Goal: Task Accomplishment & Management: Complete application form

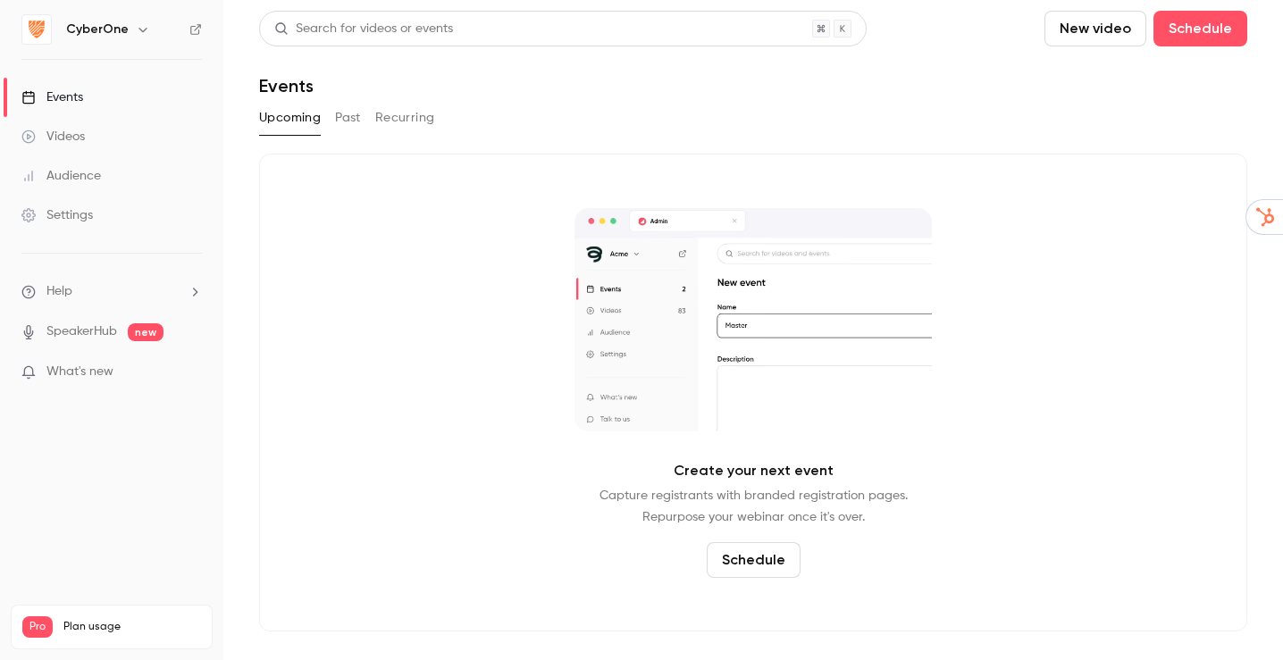
drag, startPoint x: 110, startPoint y: 30, endPoint x: 113, endPoint y: 46, distance: 16.3
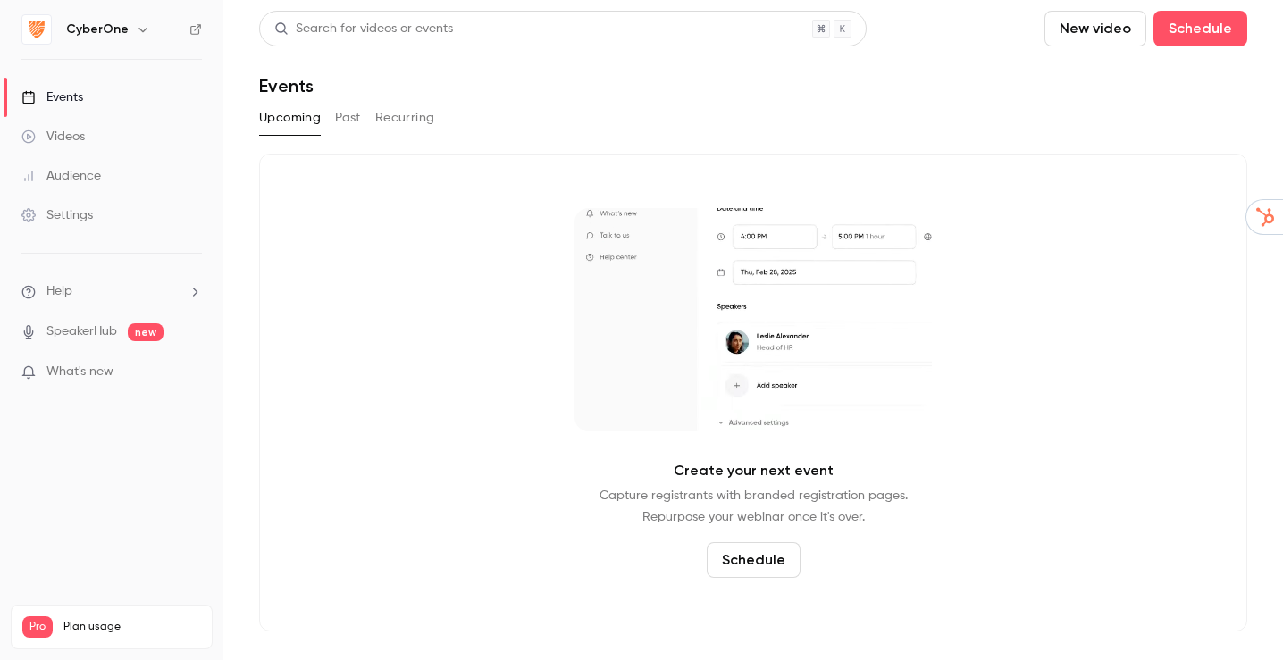
click at [110, 29] on h6 "CyberOne" at bounding box center [97, 30] width 63 height 18
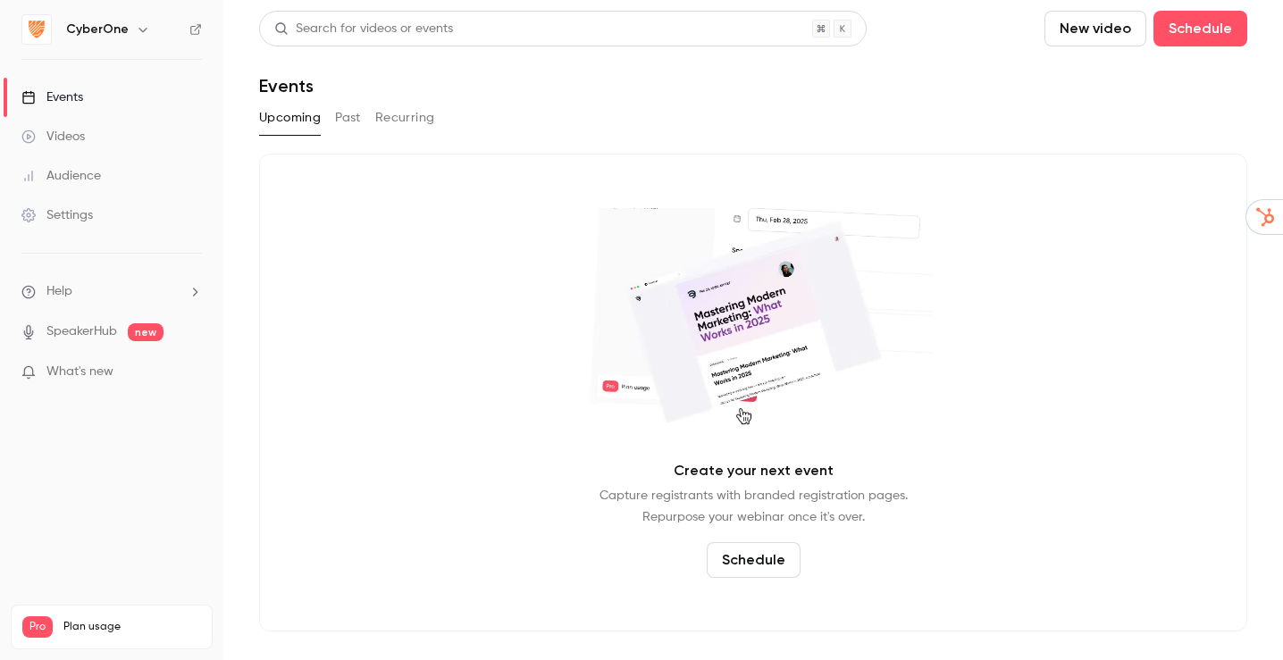
click at [144, 25] on icon "button" at bounding box center [143, 29] width 14 height 14
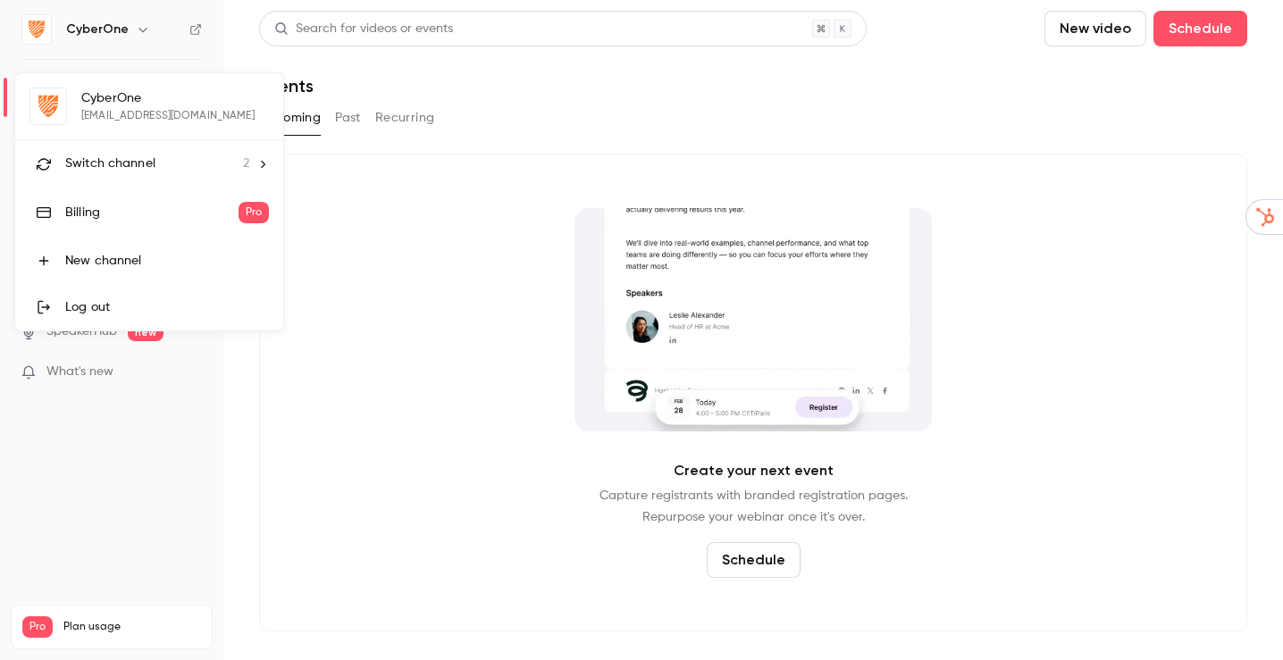
click at [256, 164] on li "Switch channel 2" at bounding box center [149, 163] width 268 height 47
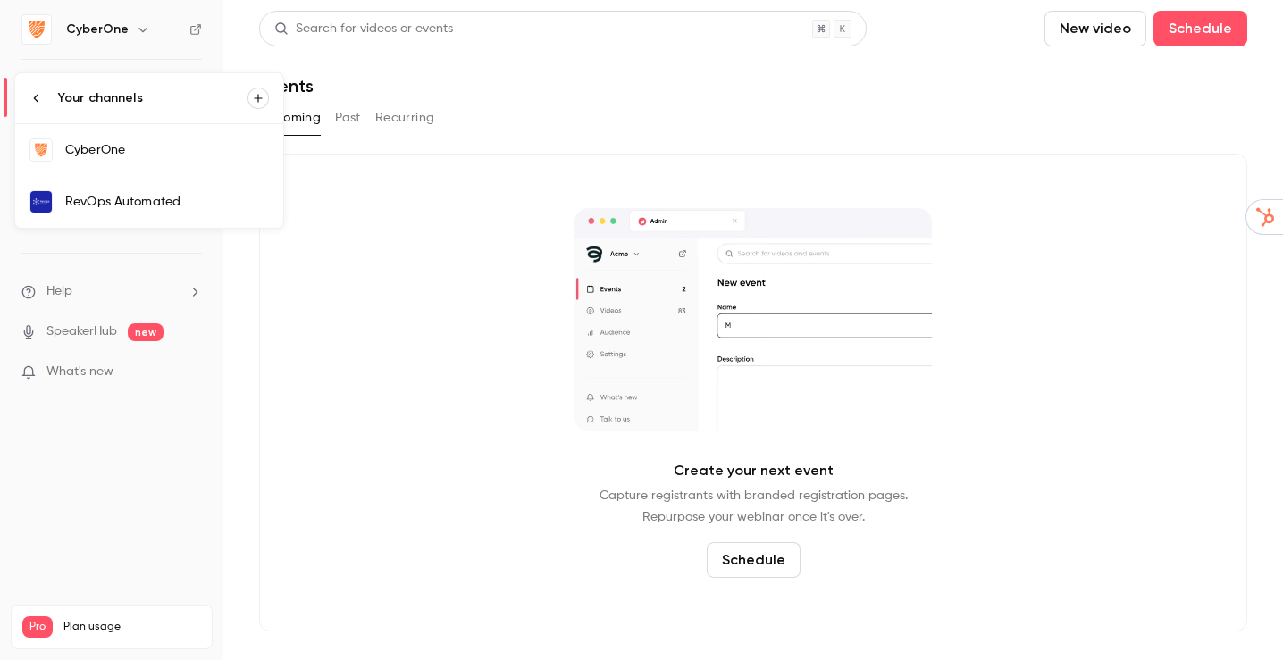
click at [206, 202] on div "RevOps Automated" at bounding box center [167, 202] width 204 height 18
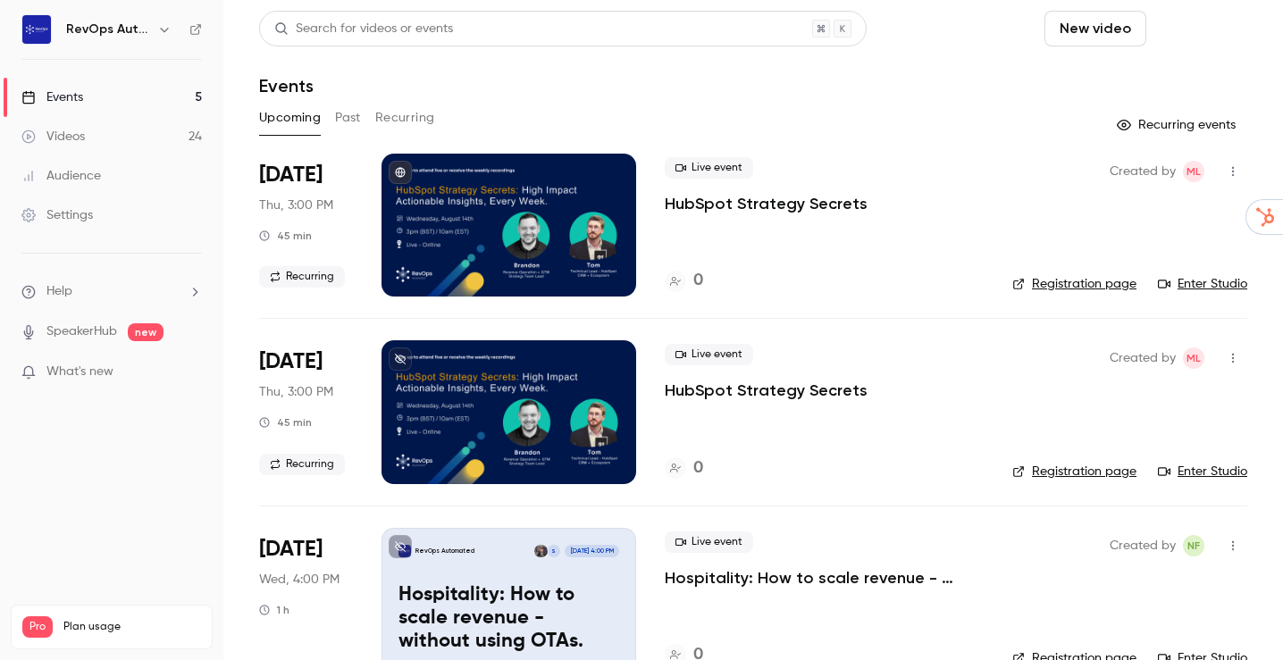
click at [1192, 30] on button "Schedule" at bounding box center [1201, 29] width 94 height 36
drag, startPoint x: 1140, startPoint y: 72, endPoint x: 1123, endPoint y: 80, distance: 18.8
click at [1140, 72] on div "One time event" at bounding box center [1151, 78] width 136 height 18
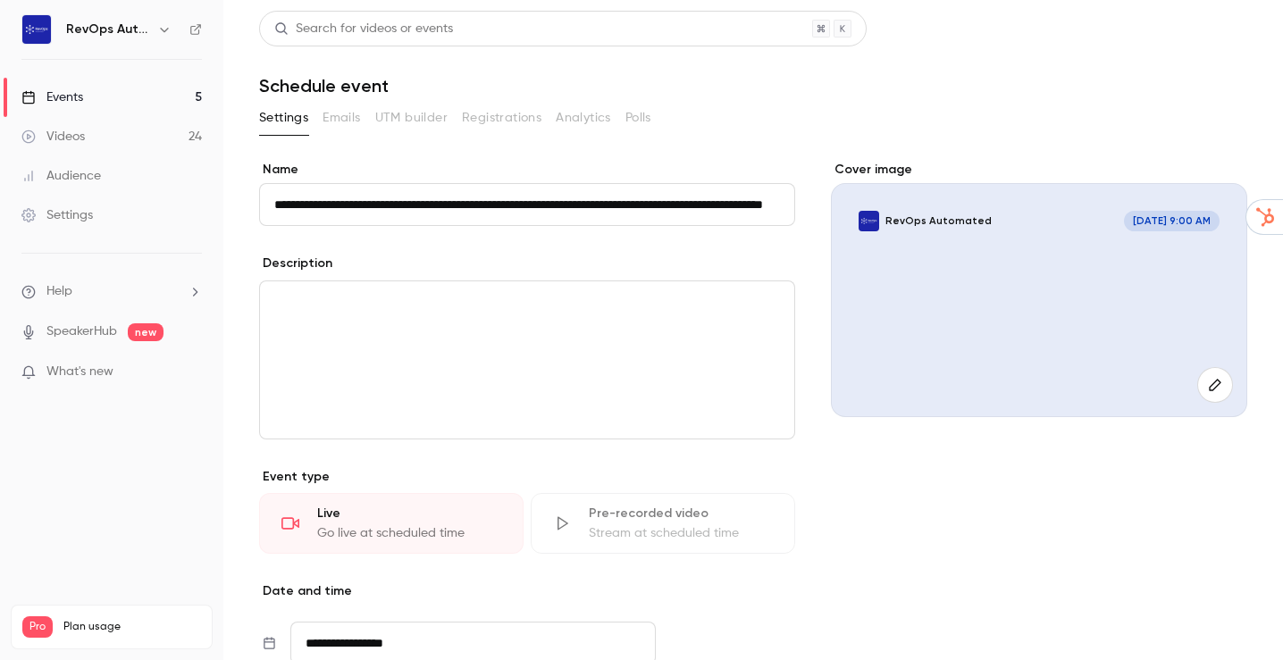
scroll to position [0, 145]
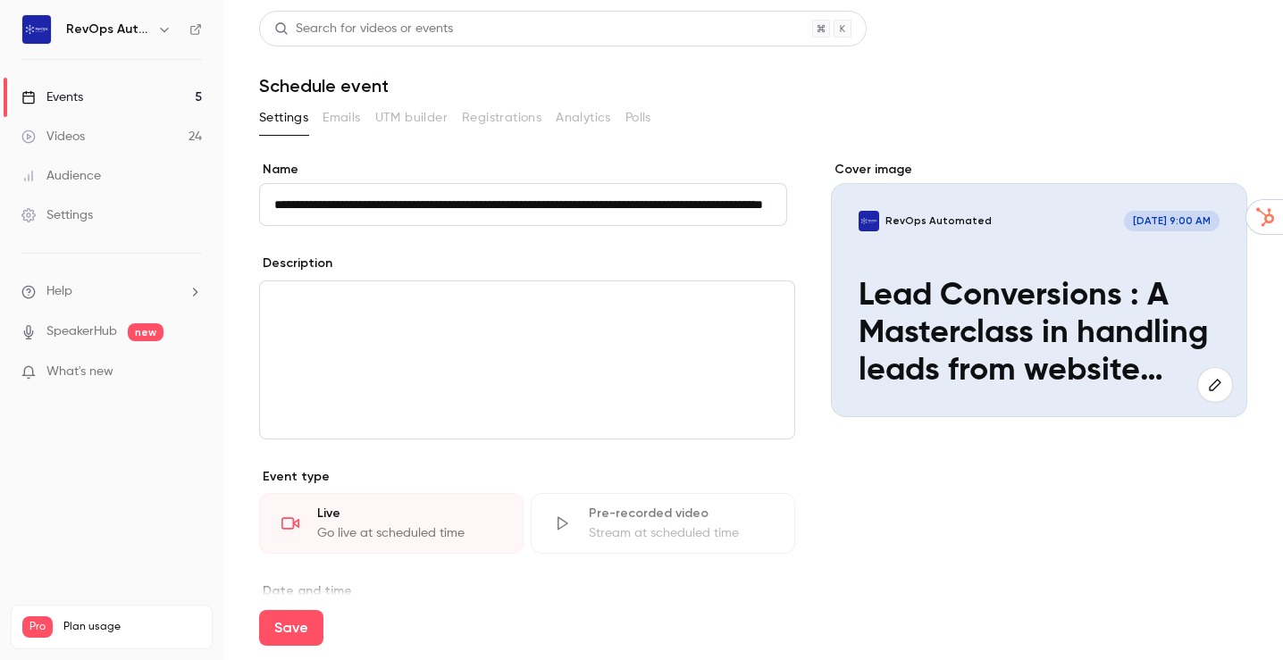
type input "**********"
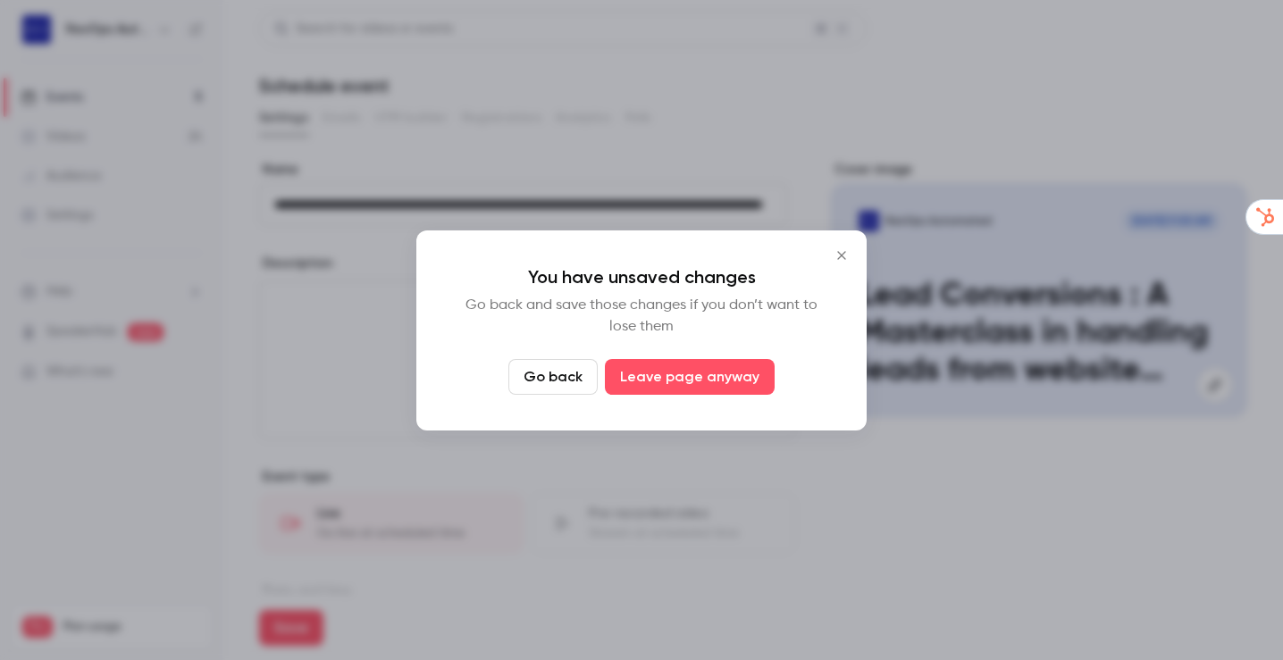
click at [846, 254] on icon "Close" at bounding box center [841, 255] width 21 height 14
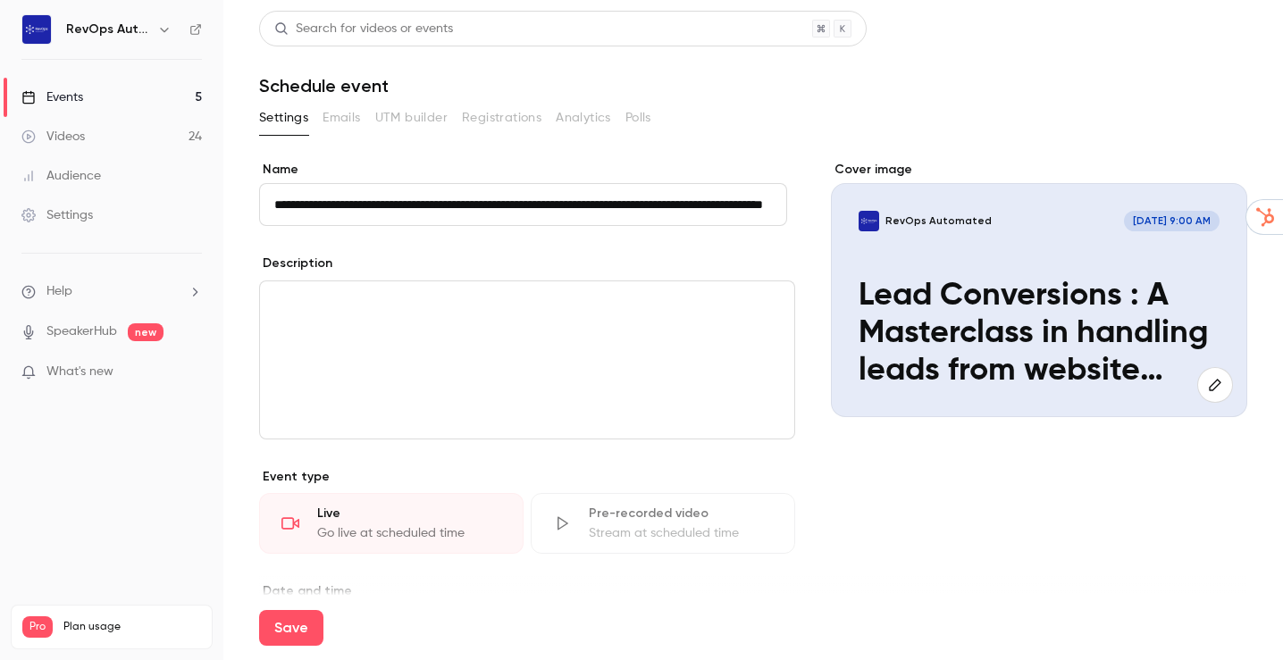
click at [476, 312] on p "editor" at bounding box center [527, 302] width 506 height 21
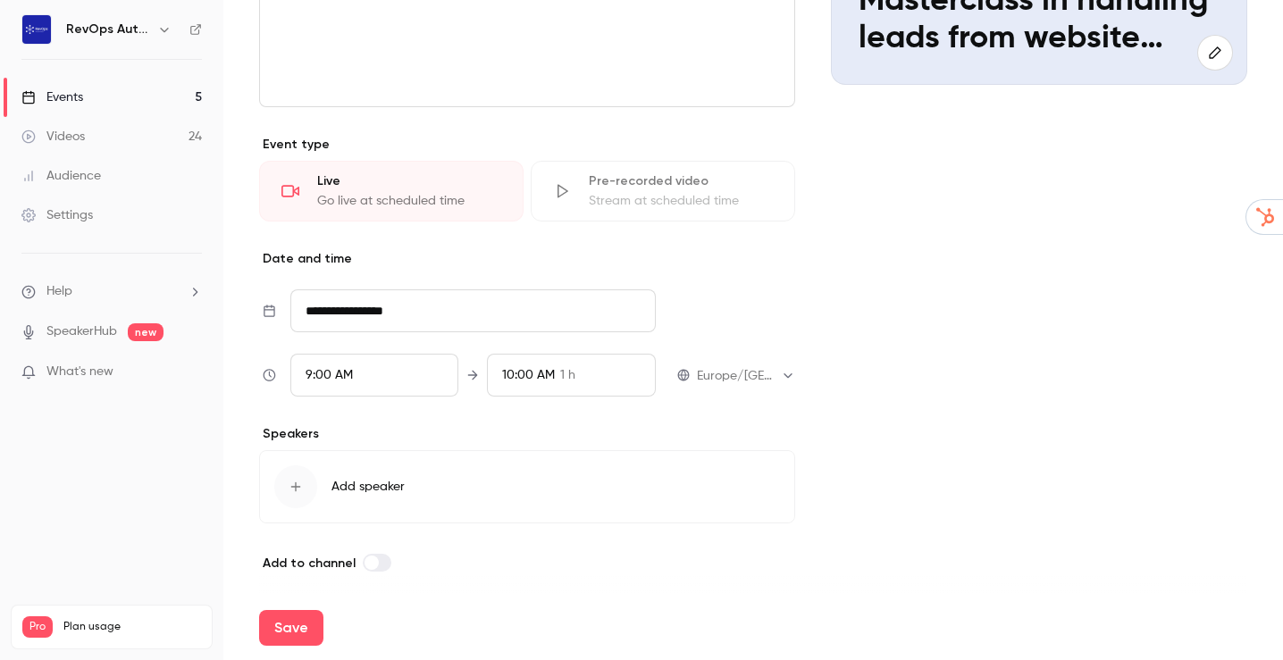
scroll to position [339, 0]
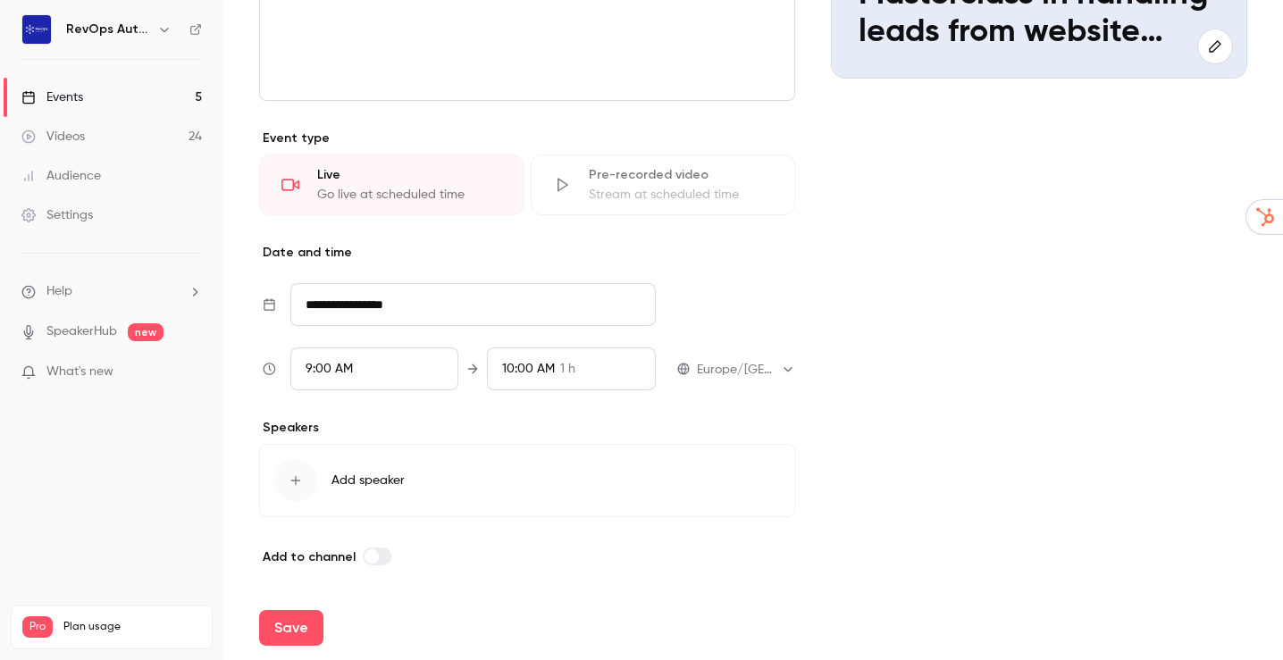
click at [405, 306] on input "**********" at bounding box center [473, 304] width 366 height 43
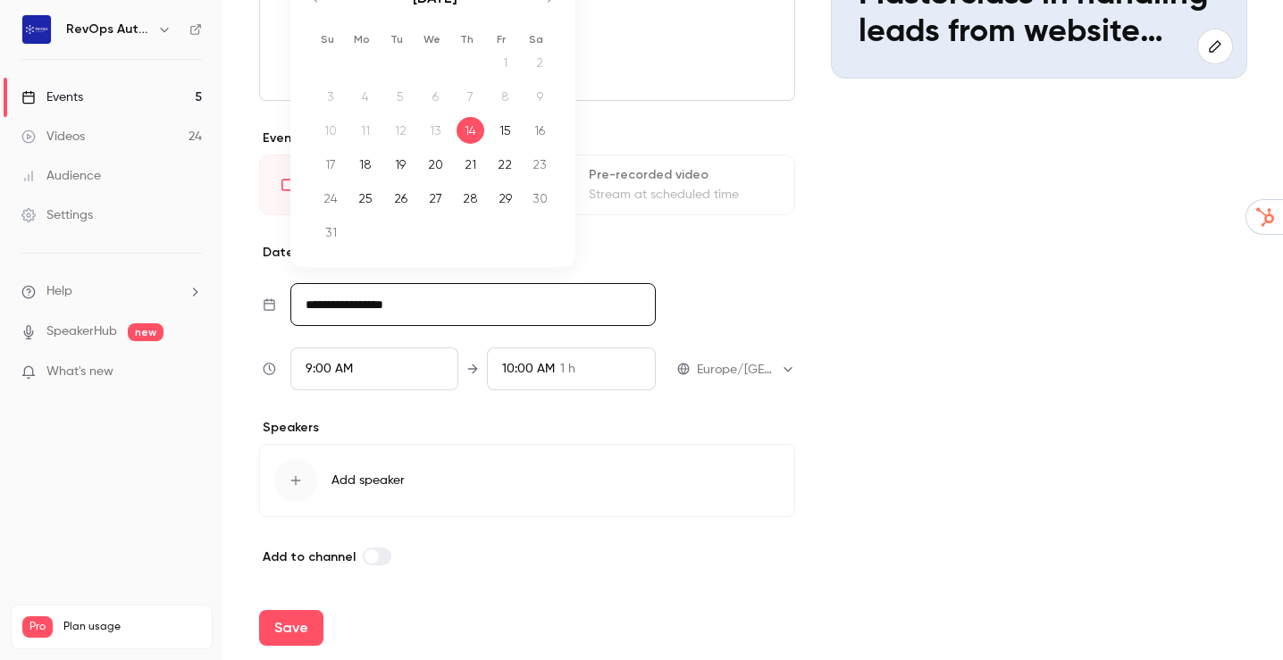
click at [467, 197] on div "28" at bounding box center [471, 198] width 28 height 27
type input "**********"
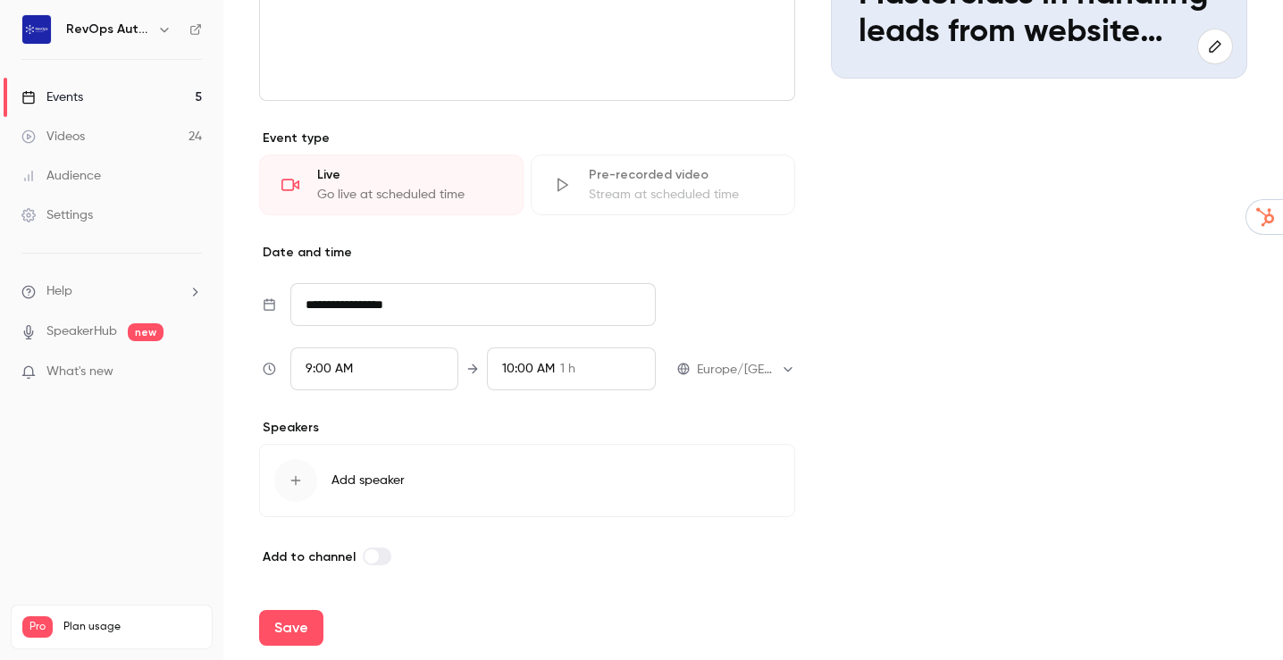
click at [390, 361] on div "9:00 AM" at bounding box center [374, 369] width 168 height 43
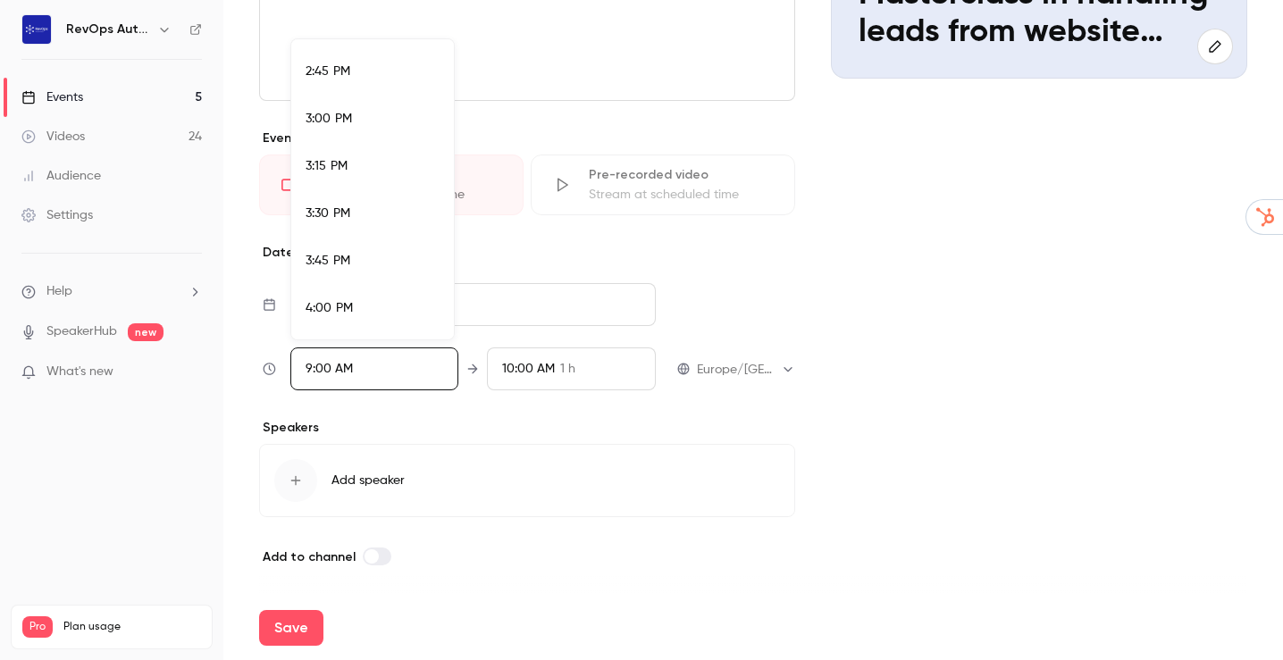
scroll to position [2805, 0]
click at [385, 283] on div "4:00 PM" at bounding box center [373, 290] width 134 height 19
click at [556, 358] on div at bounding box center [641, 330] width 1283 height 660
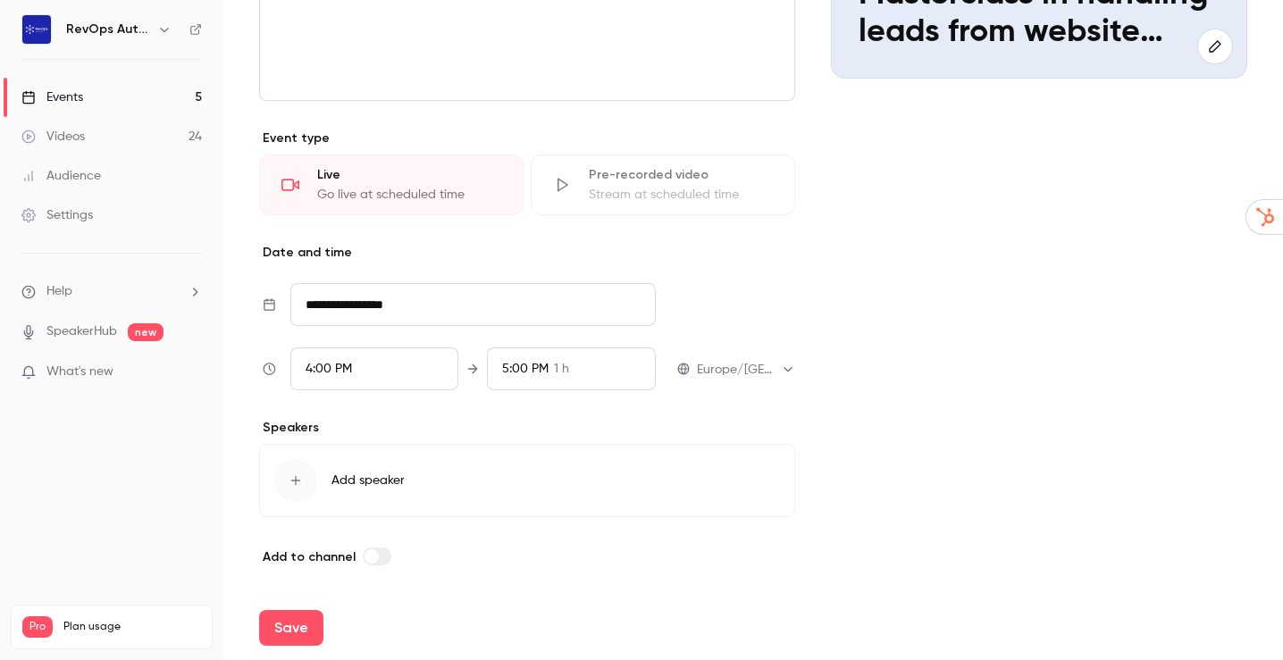
scroll to position [1578, 0]
click at [559, 365] on span "1 h" at bounding box center [561, 369] width 15 height 19
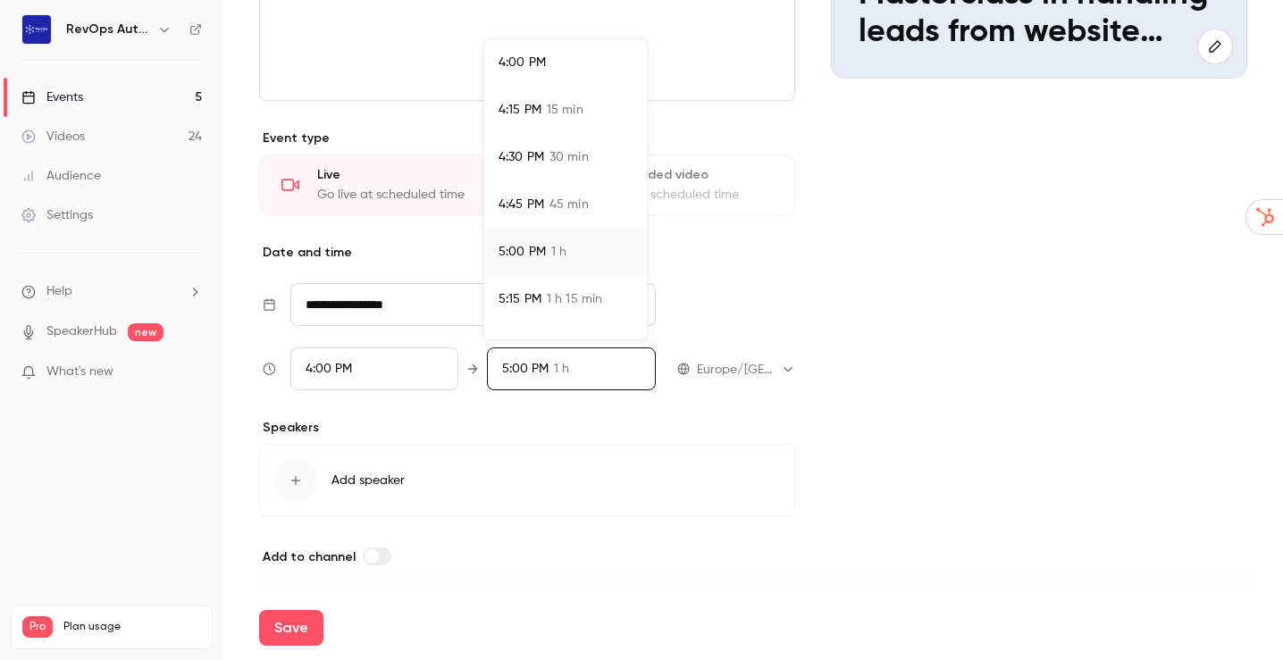
click at [572, 153] on span "30 min" at bounding box center [569, 157] width 39 height 19
drag, startPoint x: 569, startPoint y: 210, endPoint x: 580, endPoint y: 241, distance: 33.1
click at [569, 209] on span "45 min" at bounding box center [569, 205] width 39 height 19
drag, startPoint x: 812, startPoint y: 324, endPoint x: 749, endPoint y: 387, distance: 89.7
click at [812, 324] on div at bounding box center [641, 330] width 1283 height 660
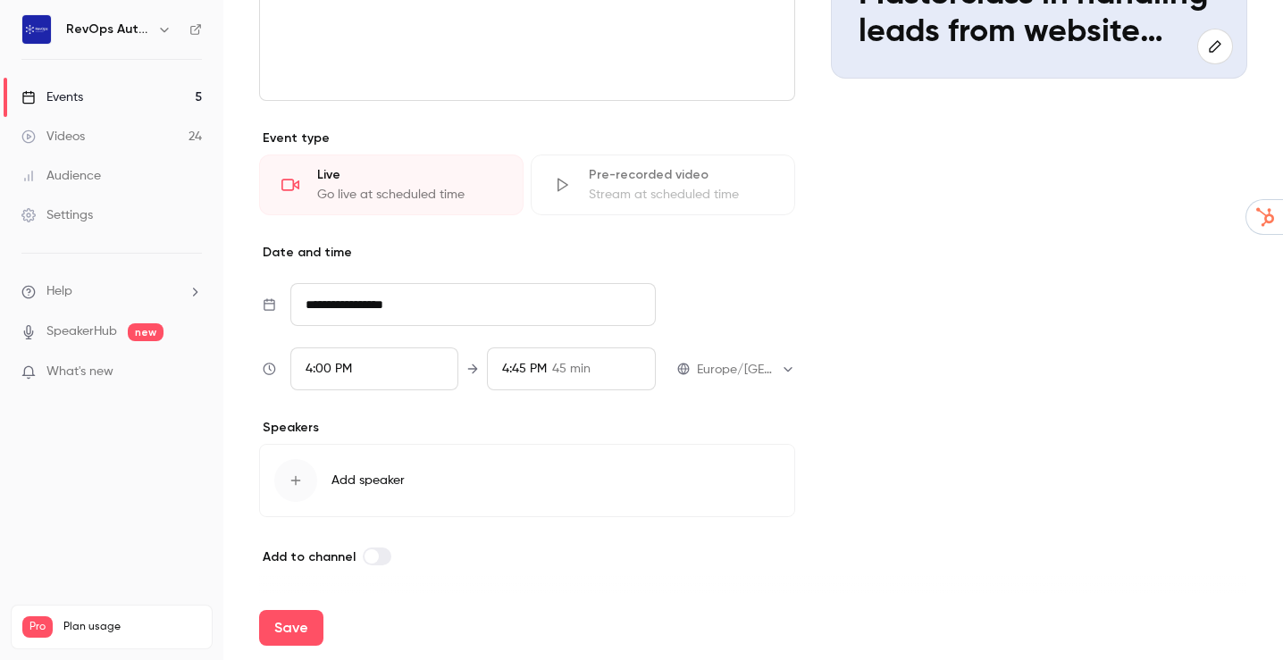
click at [364, 482] on span "Add speaker" at bounding box center [368, 481] width 73 height 18
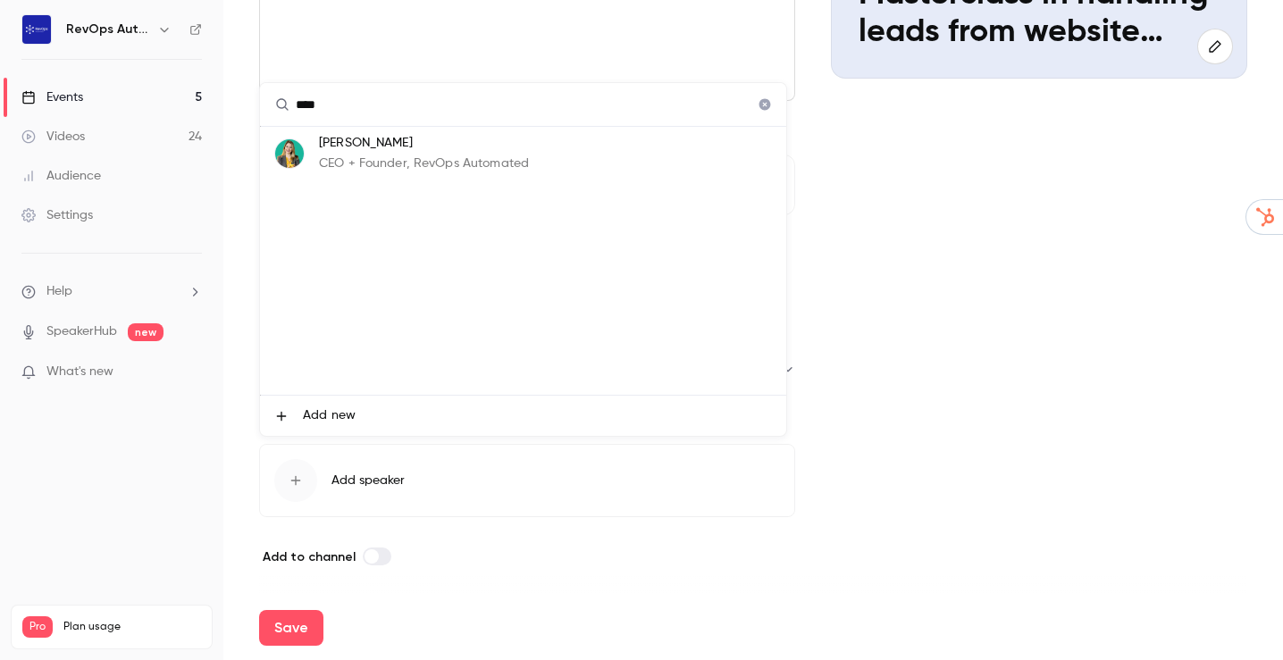
type input "****"
click at [432, 147] on p "[PERSON_NAME]" at bounding box center [424, 143] width 210 height 19
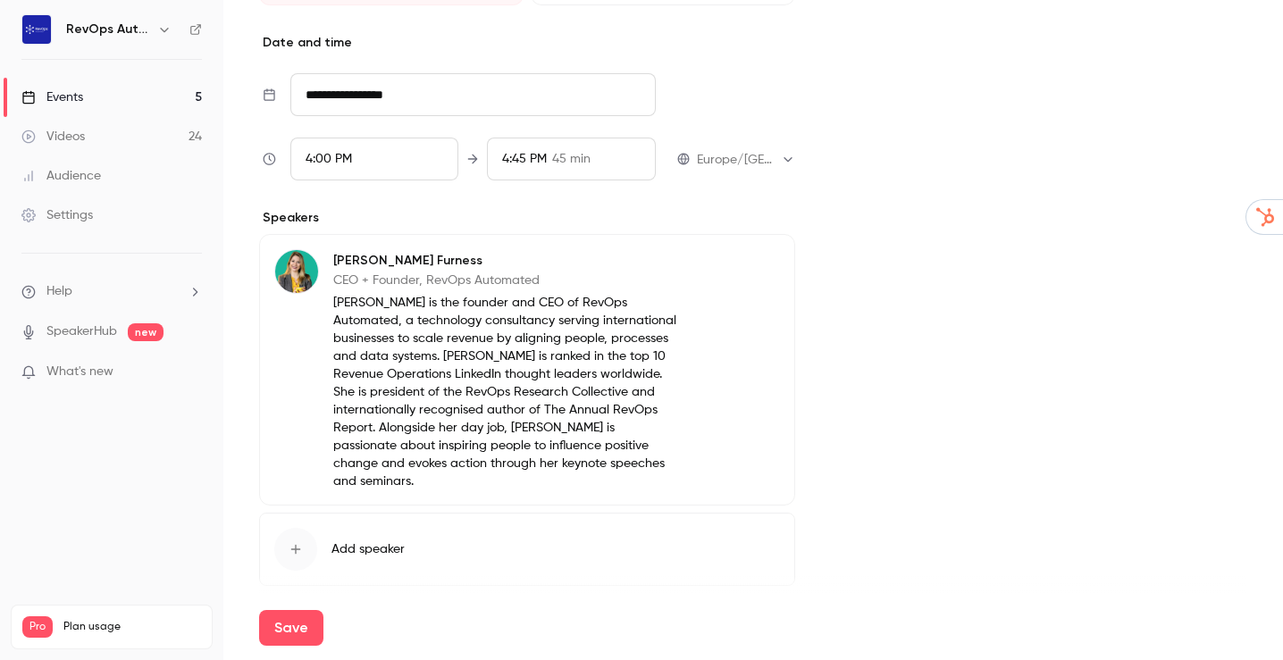
scroll to position [618, 0]
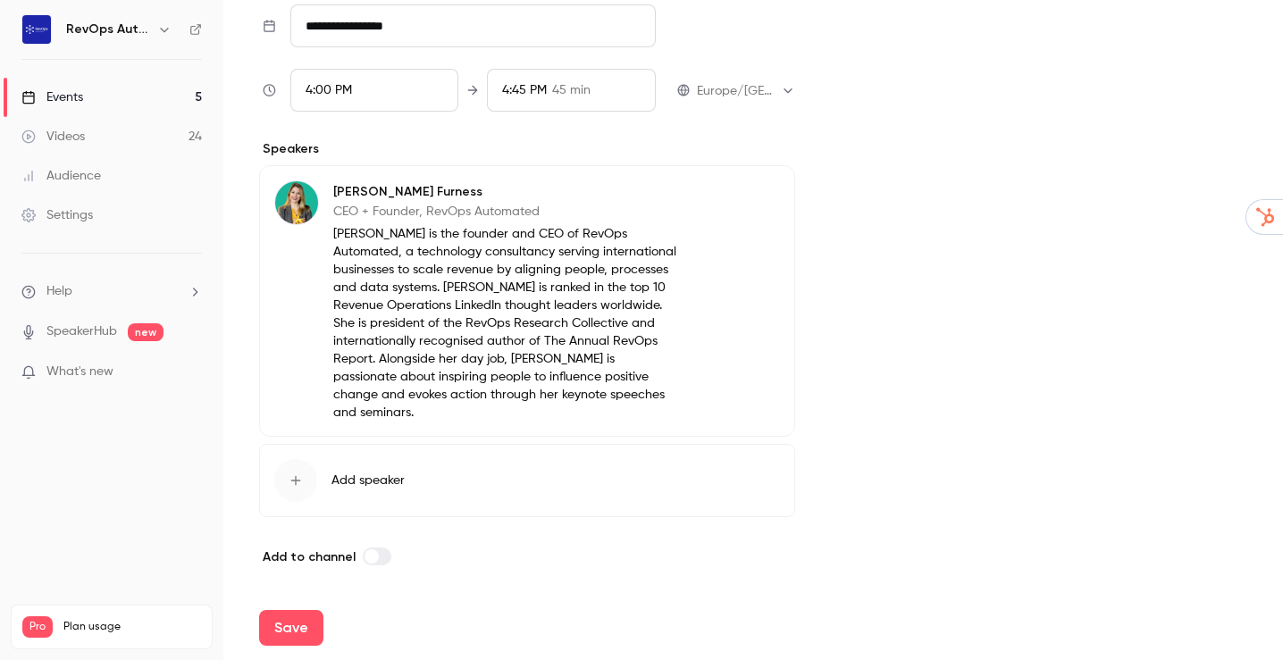
click at [364, 475] on span "Add speaker" at bounding box center [368, 481] width 73 height 18
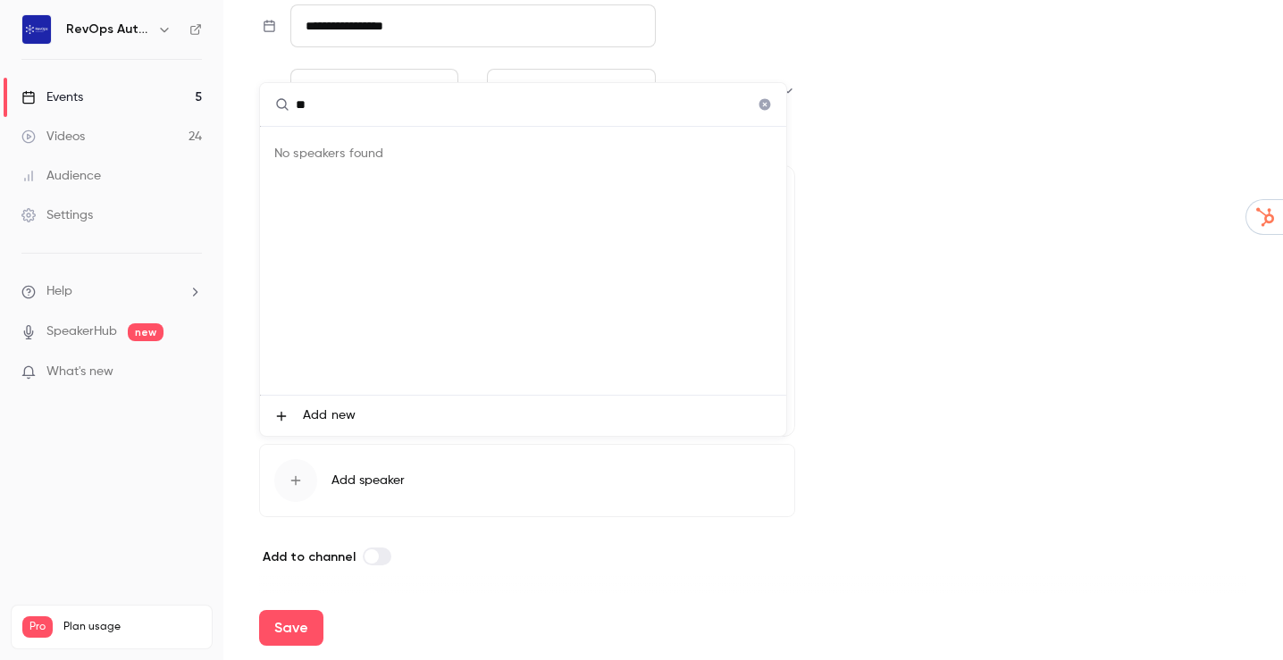
type input "*"
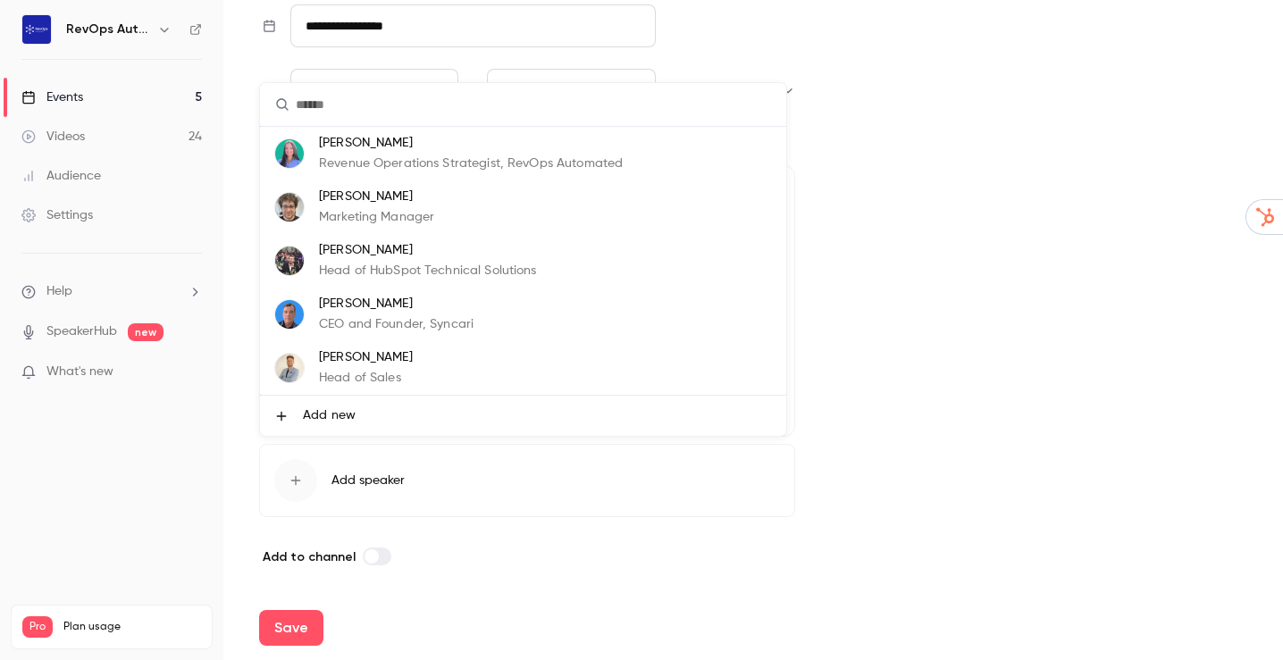
click at [987, 307] on div at bounding box center [641, 330] width 1283 height 660
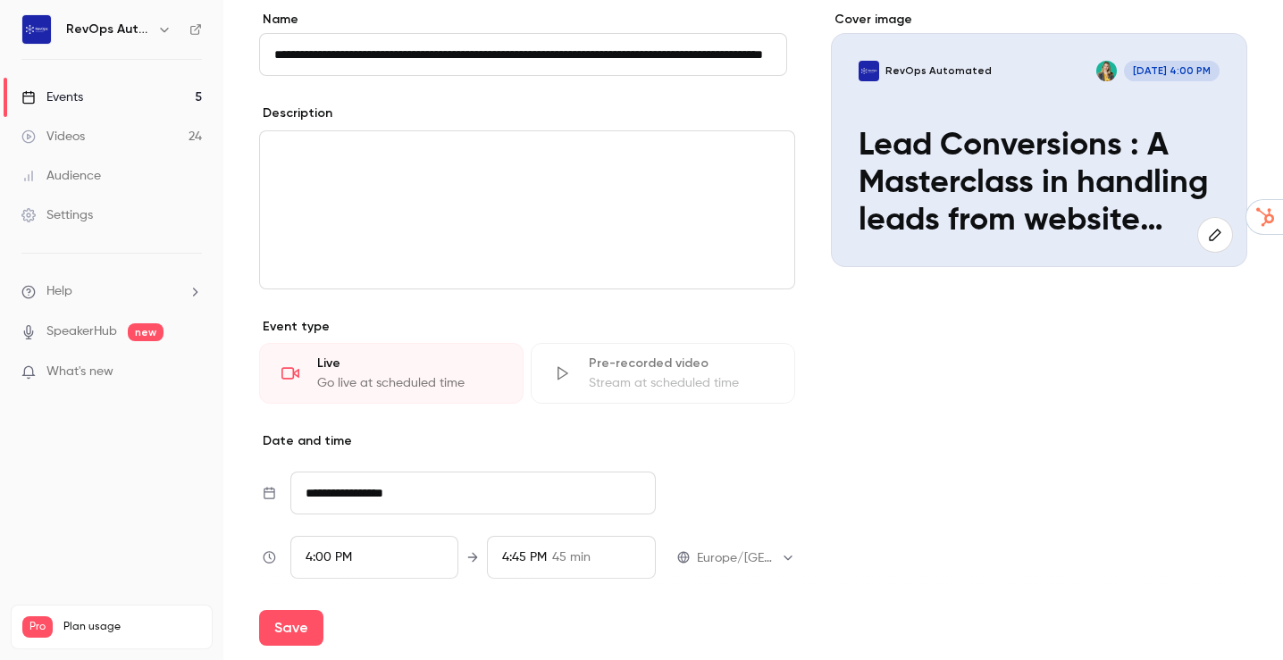
scroll to position [0, 0]
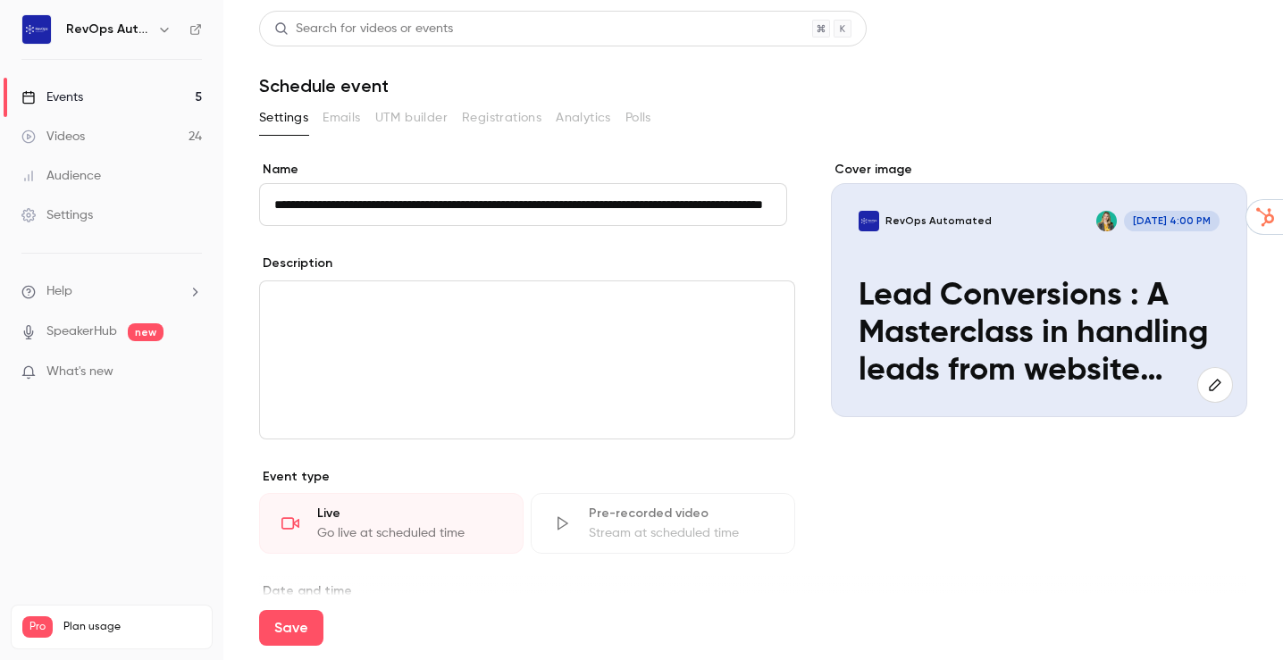
click at [709, 201] on input "**********" at bounding box center [523, 204] width 528 height 43
click at [391, 313] on p "editor" at bounding box center [527, 302] width 506 height 21
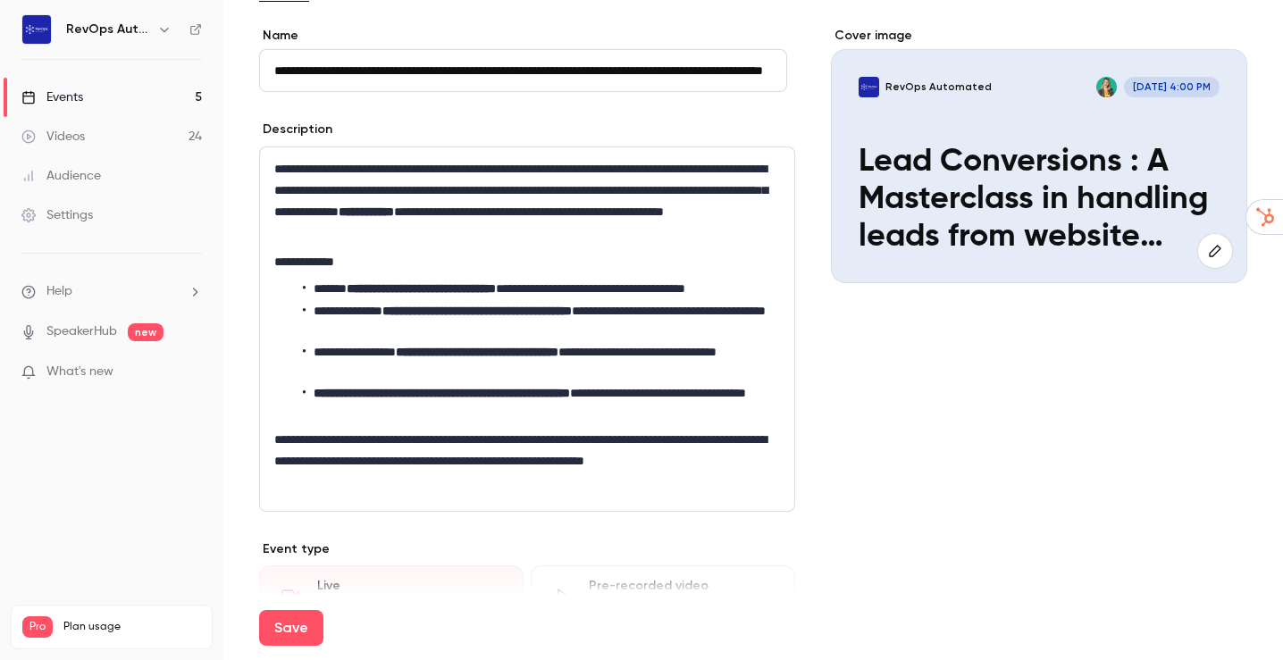
scroll to position [131, 0]
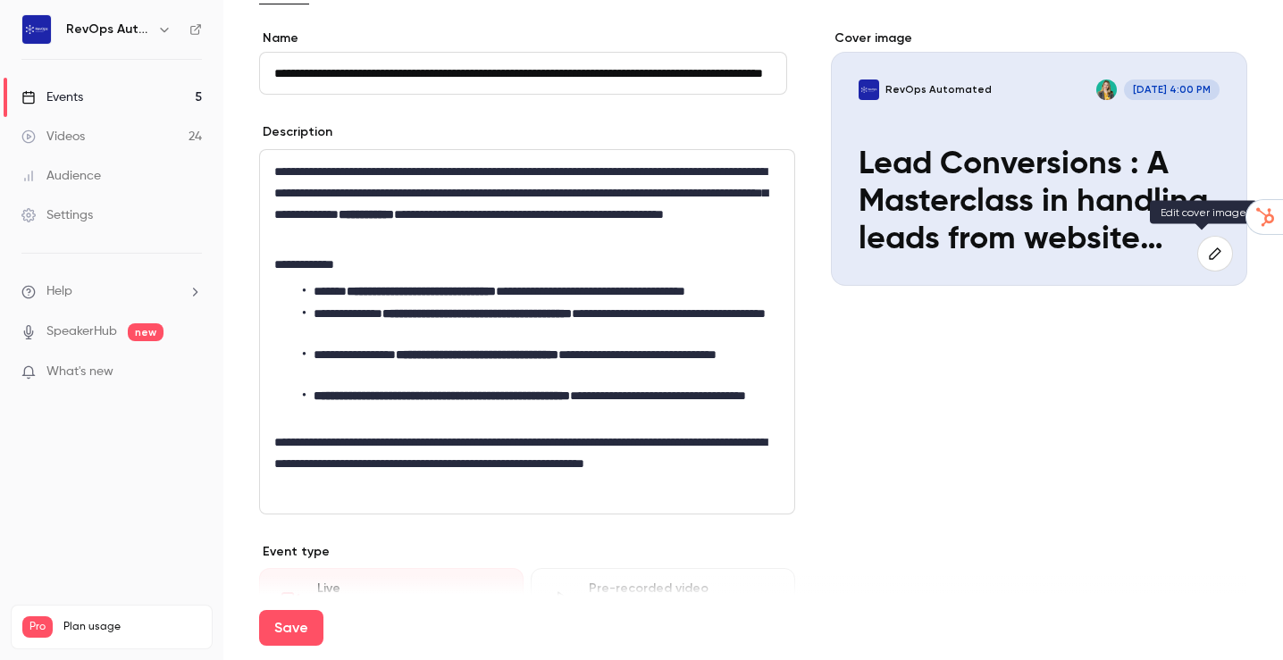
click at [1209, 254] on icon "button" at bounding box center [1215, 254] width 12 height 12
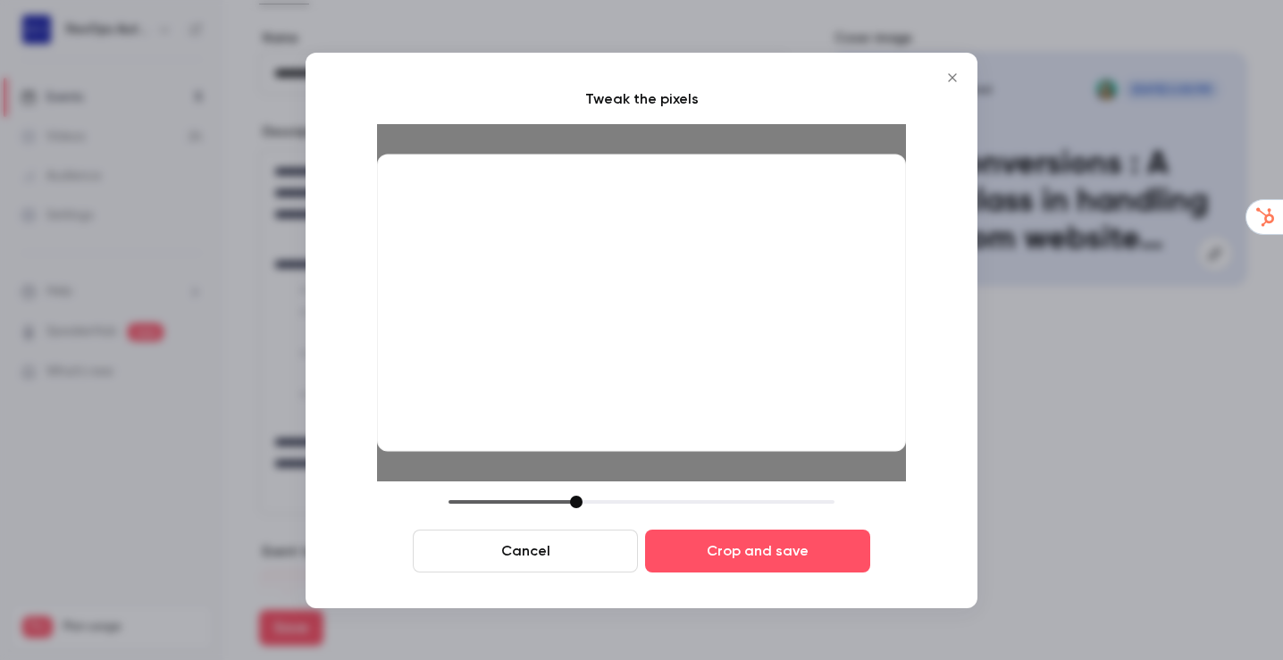
click at [592, 543] on button "Cancel" at bounding box center [525, 551] width 225 height 43
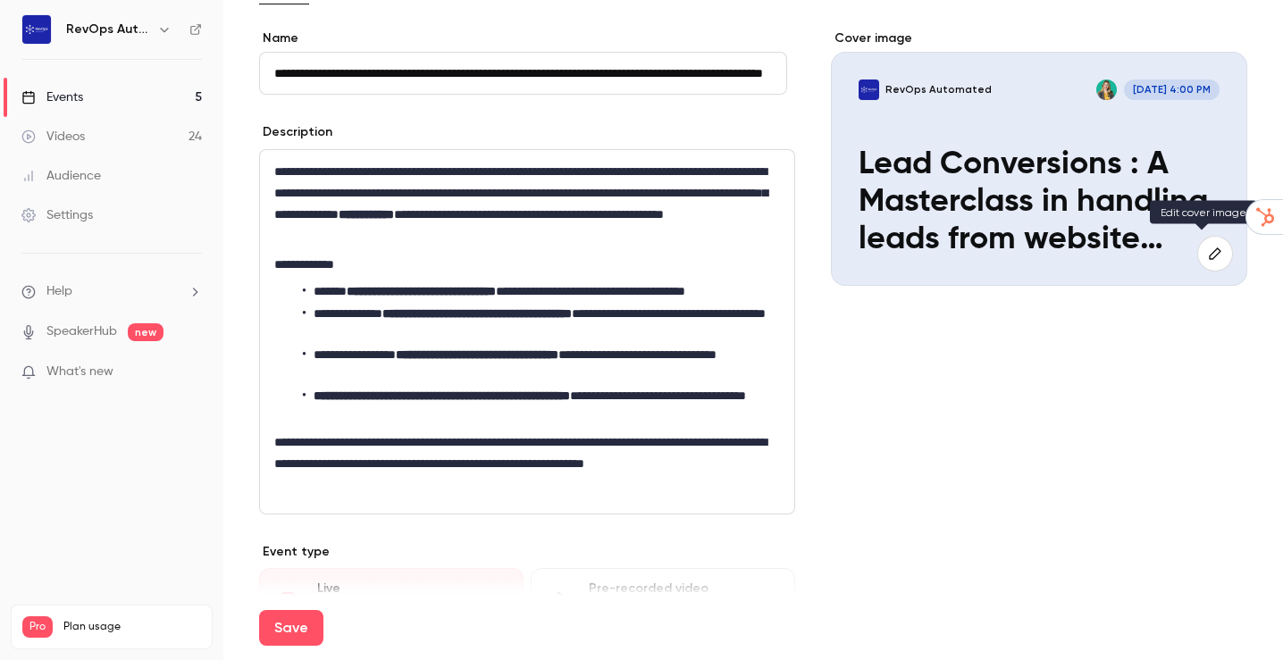
click at [1198, 236] on button "button" at bounding box center [1216, 254] width 36 height 36
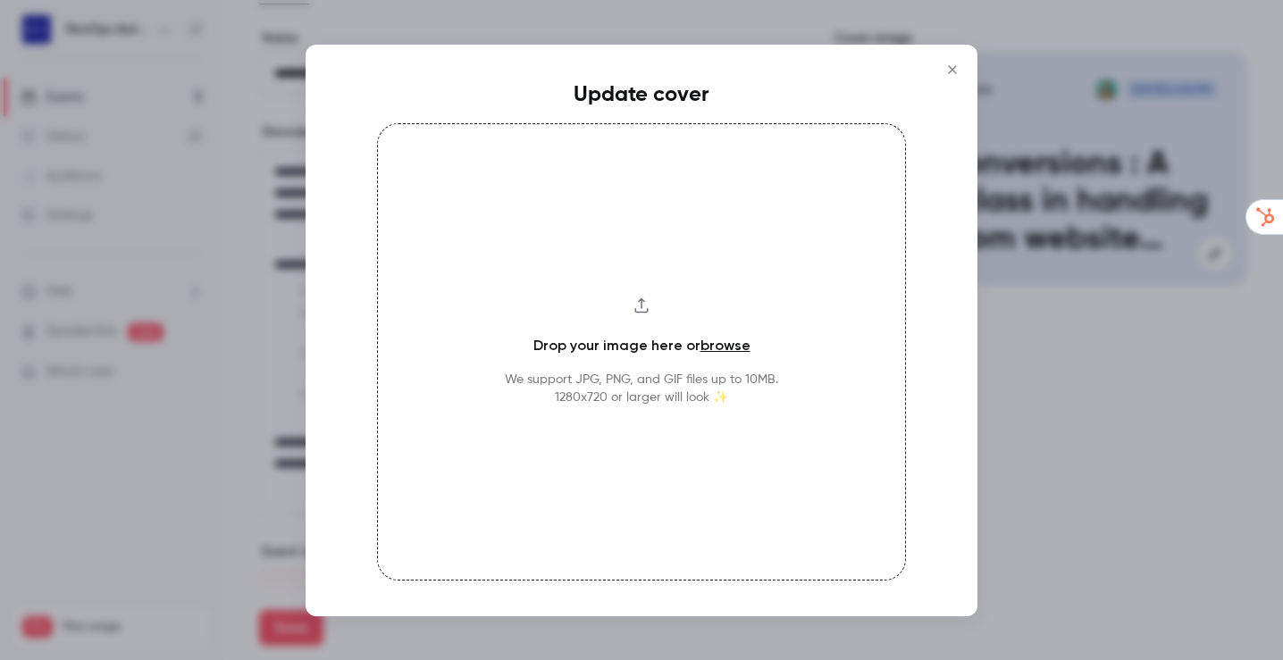
click at [714, 352] on link "browse" at bounding box center [726, 345] width 50 height 17
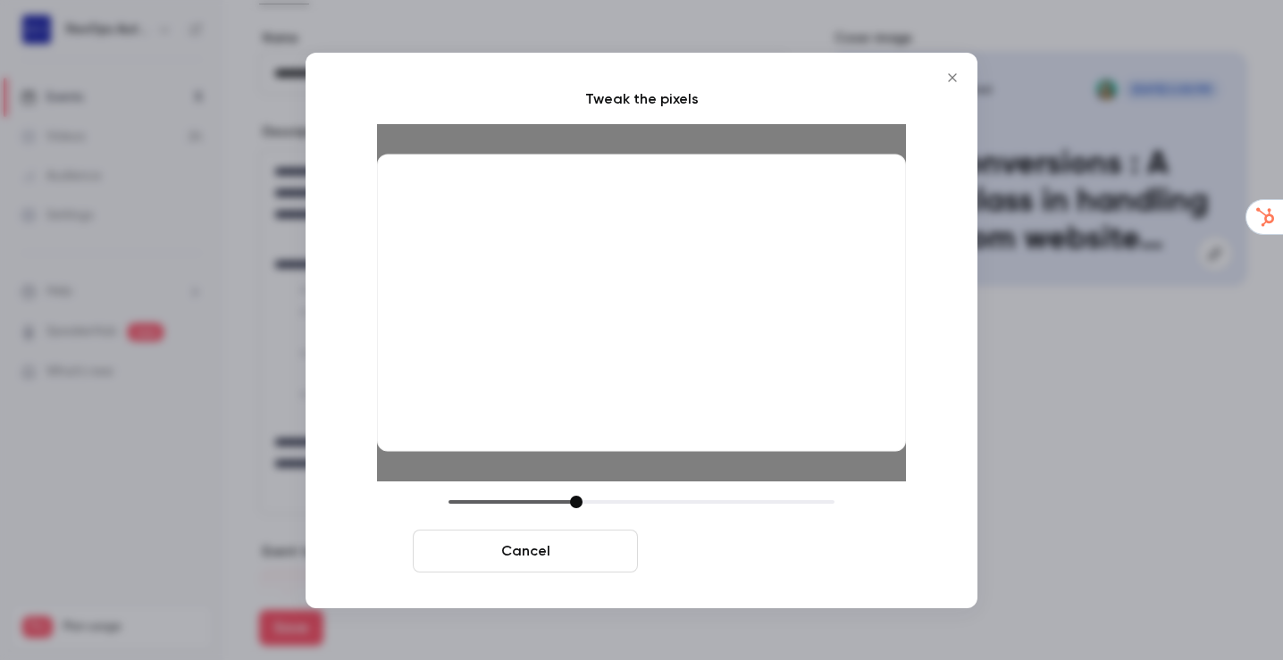
click at [834, 544] on button "Crop and save" at bounding box center [757, 551] width 225 height 43
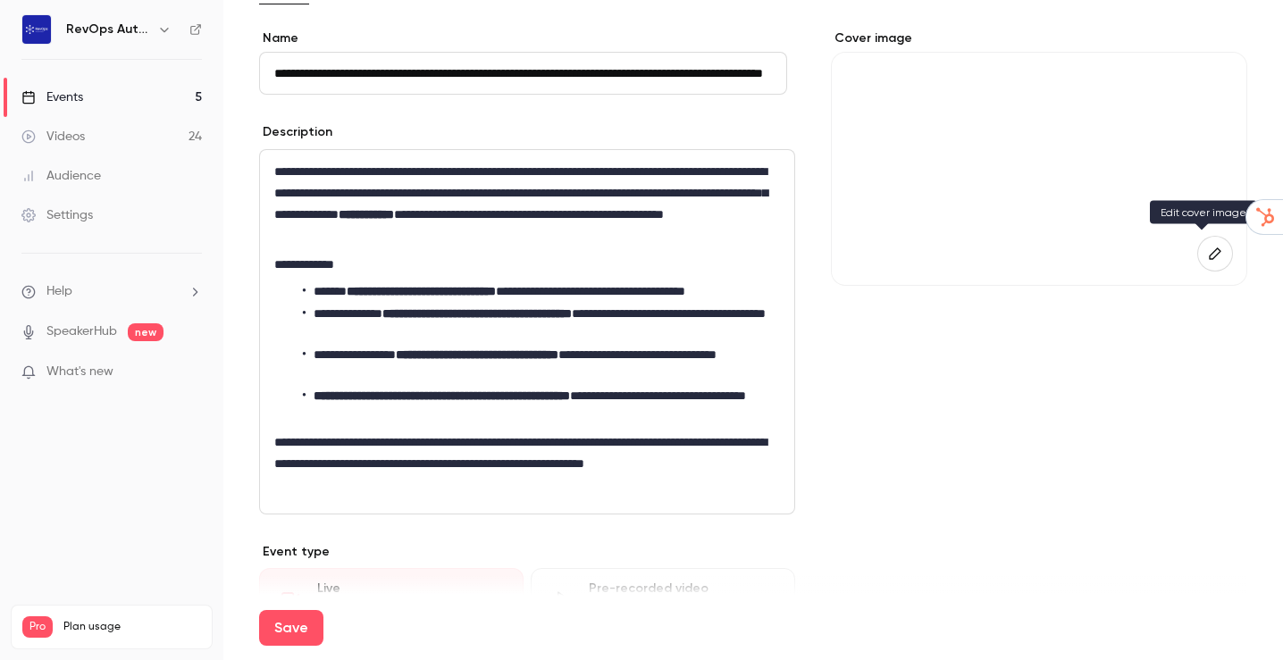
click at [1206, 247] on icon "button" at bounding box center [1216, 254] width 20 height 14
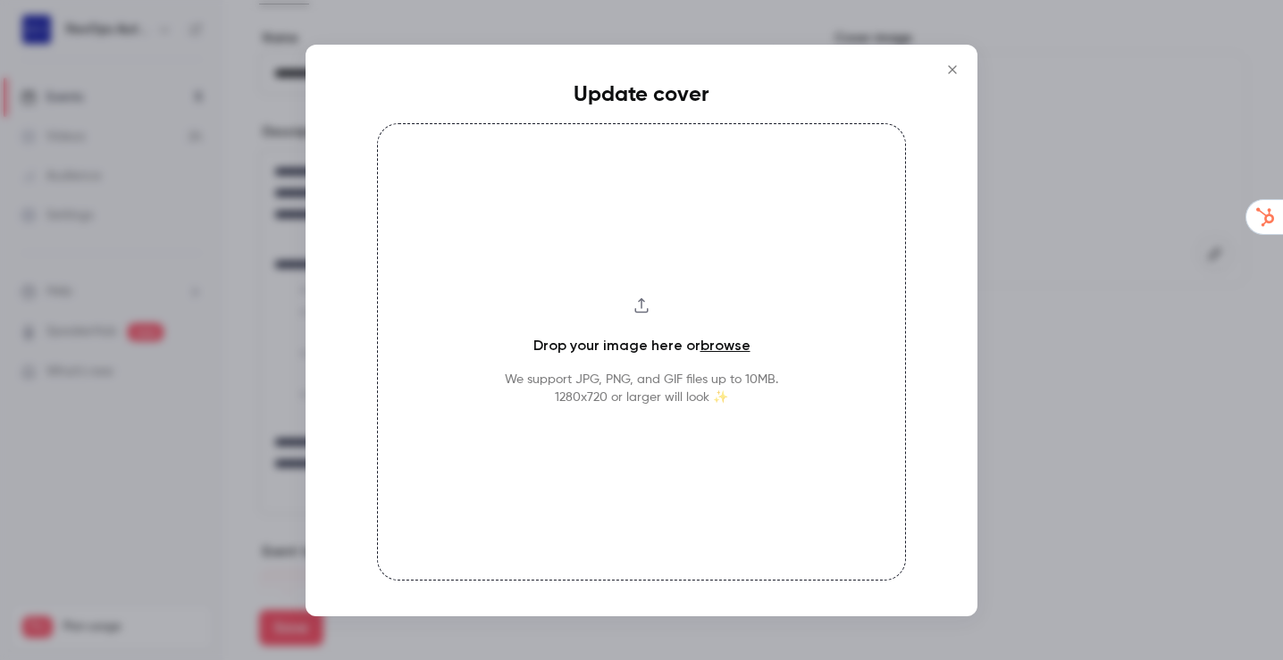
click at [732, 345] on link "browse" at bounding box center [726, 345] width 50 height 17
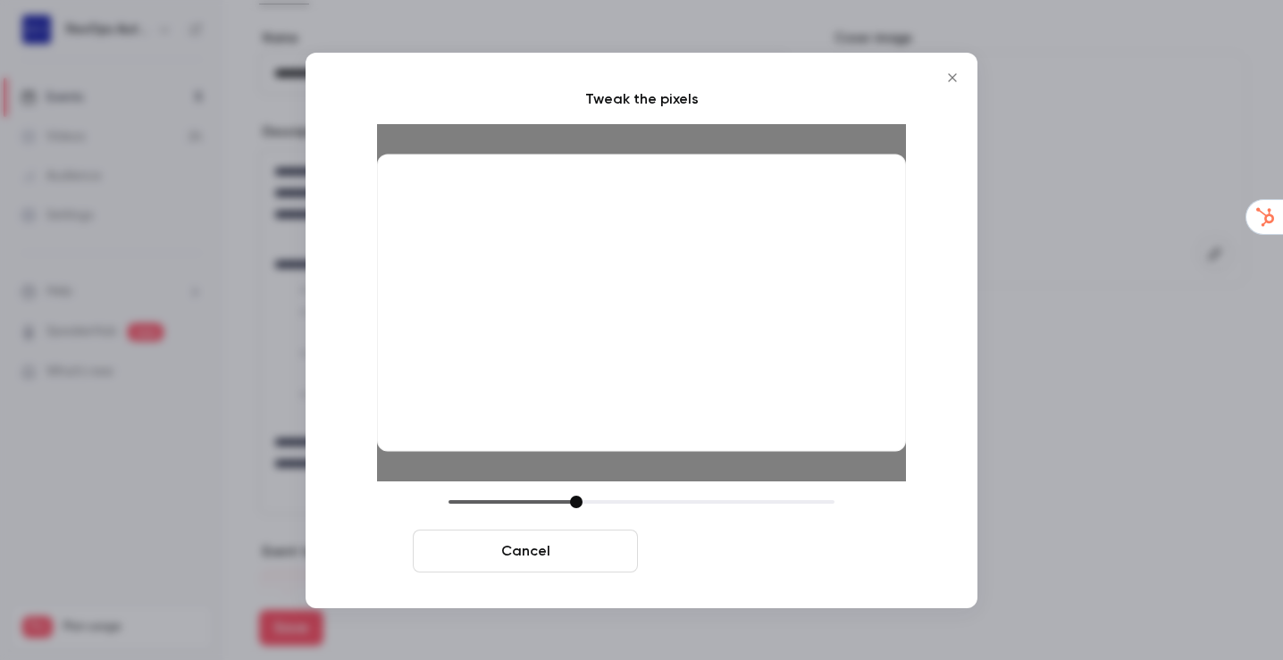
click at [826, 542] on button "Crop and save" at bounding box center [757, 551] width 225 height 43
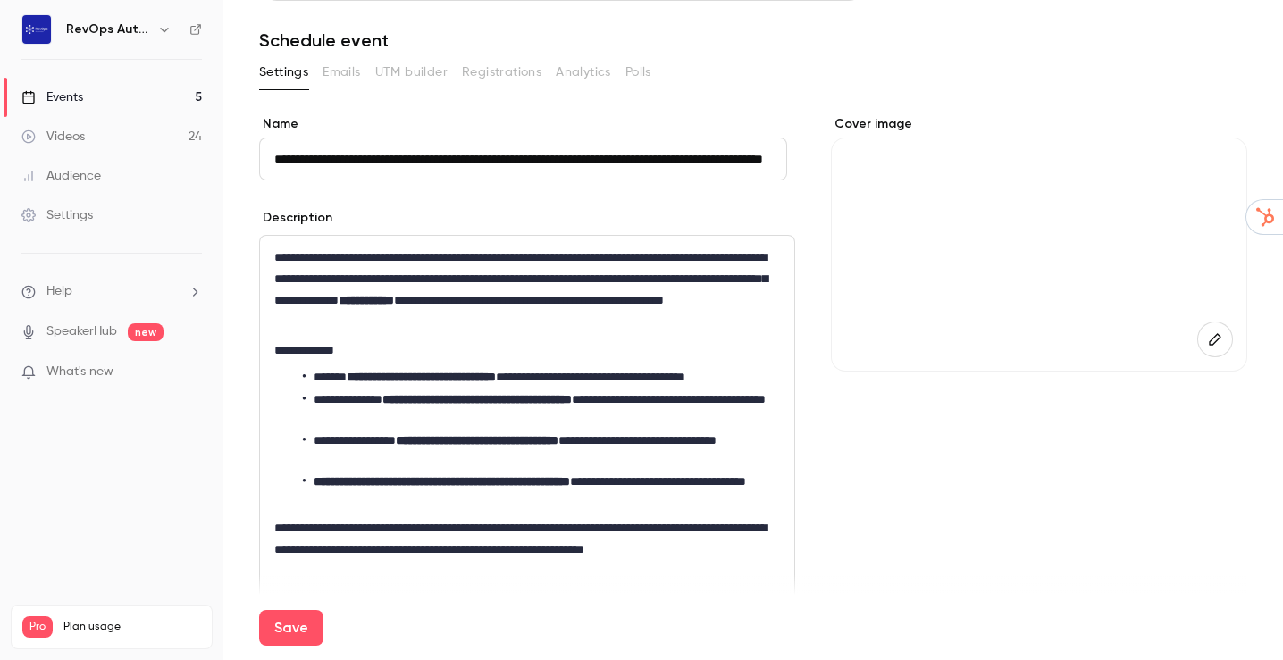
scroll to position [0, 0]
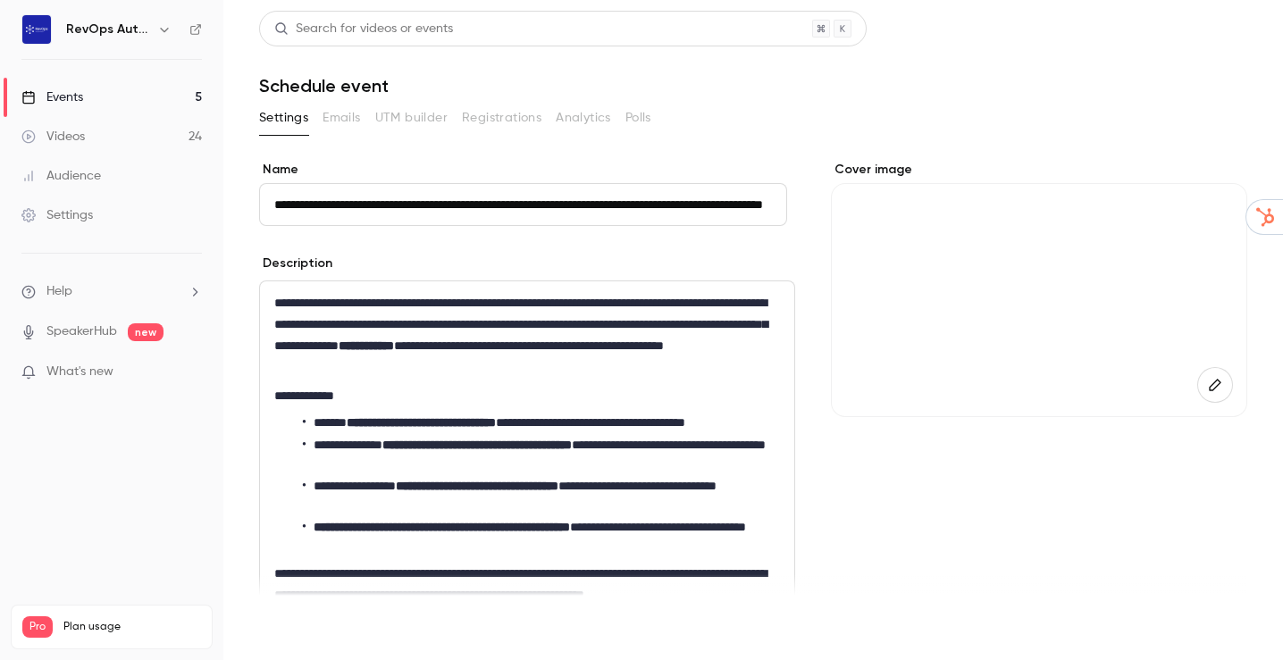
click at [290, 633] on button "Save" at bounding box center [291, 628] width 64 height 36
type input "**********"
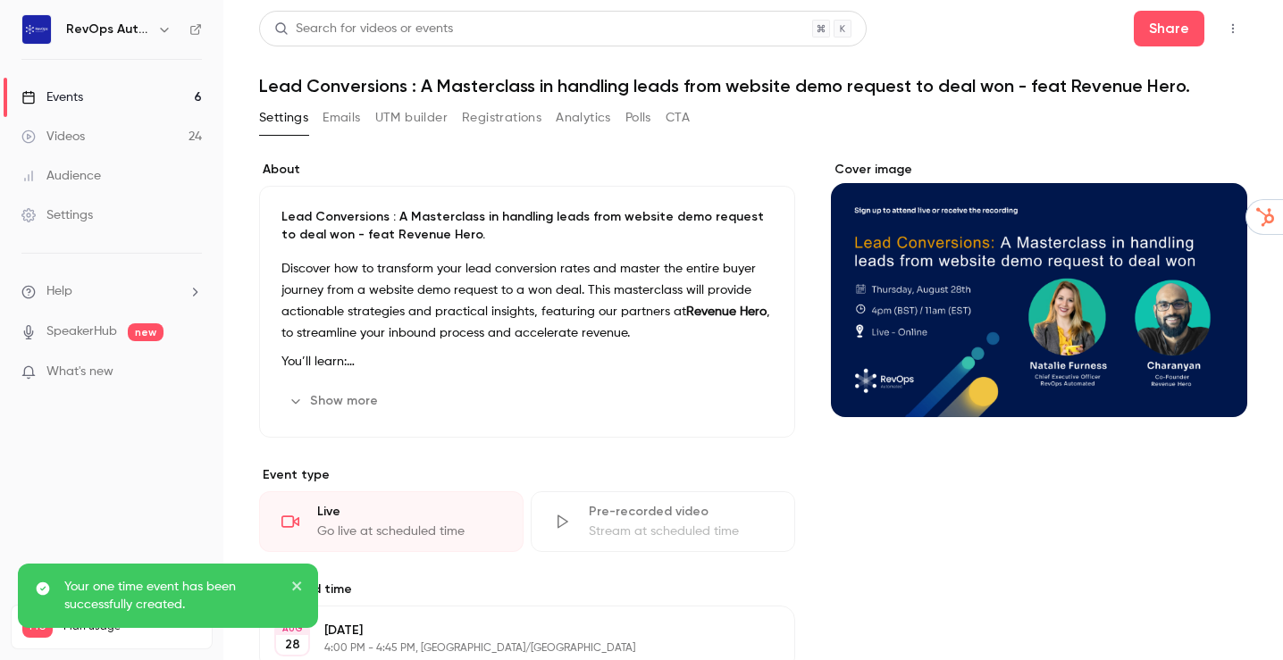
click at [397, 117] on button "UTM builder" at bounding box center [411, 118] width 72 height 29
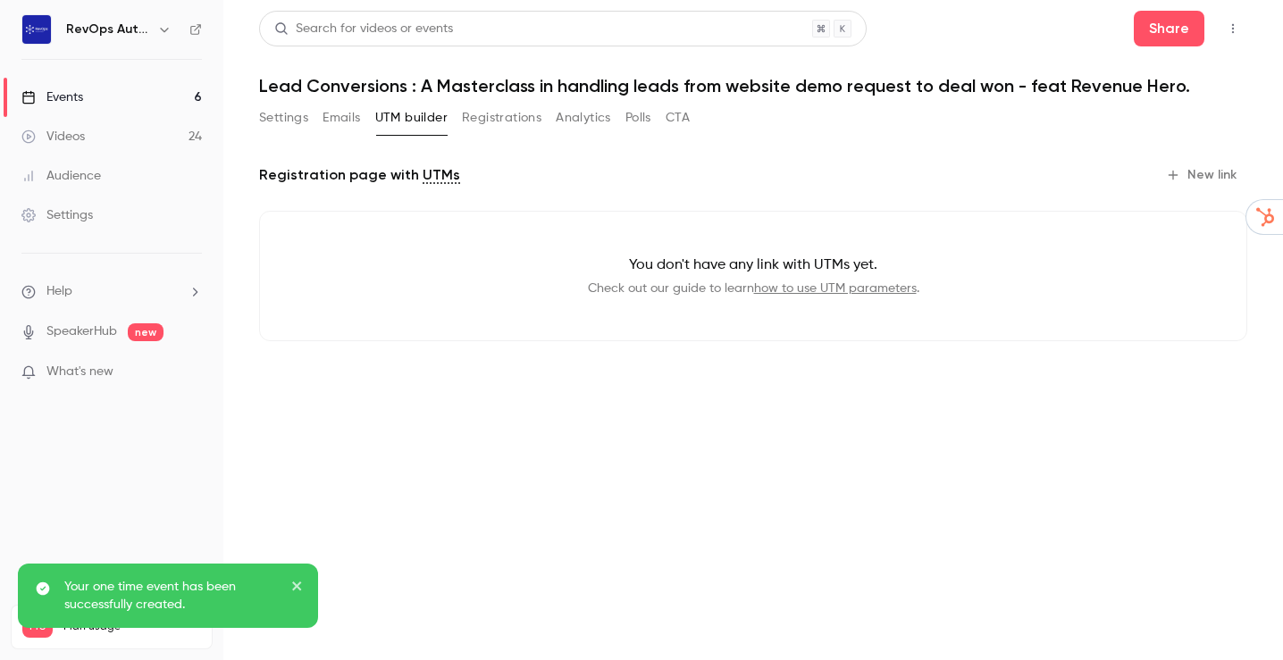
click at [1204, 167] on button "New link" at bounding box center [1203, 175] width 88 height 29
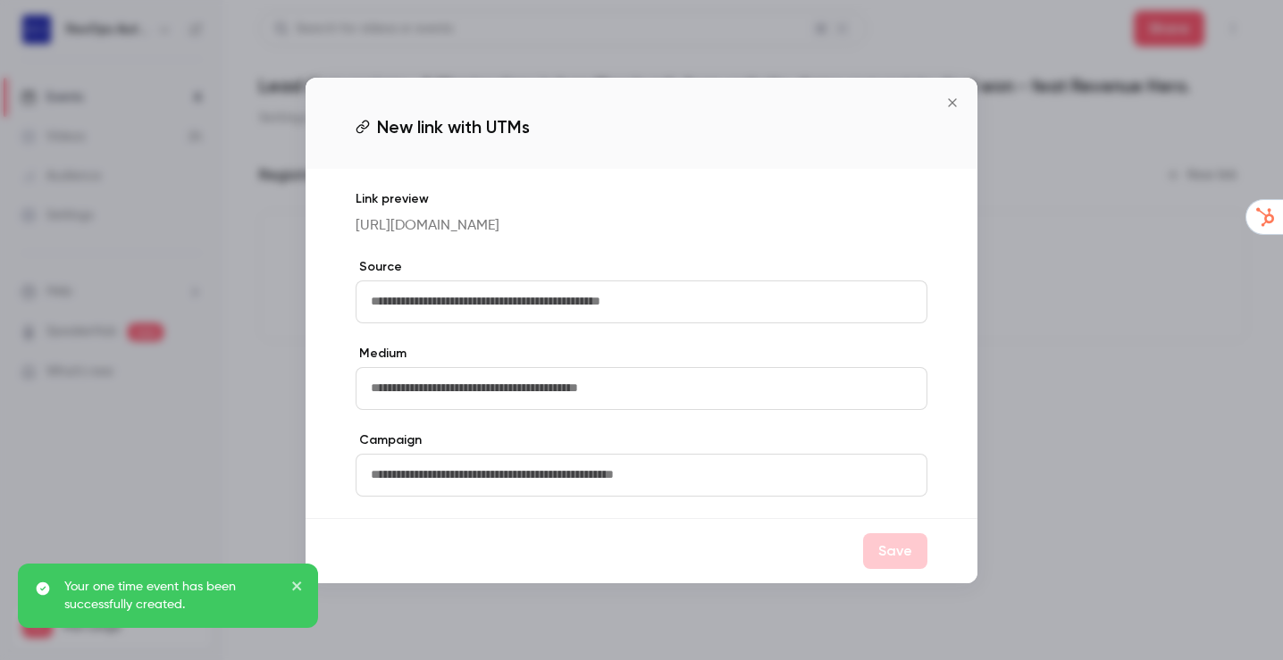
click at [568, 322] on input "text" at bounding box center [642, 302] width 572 height 43
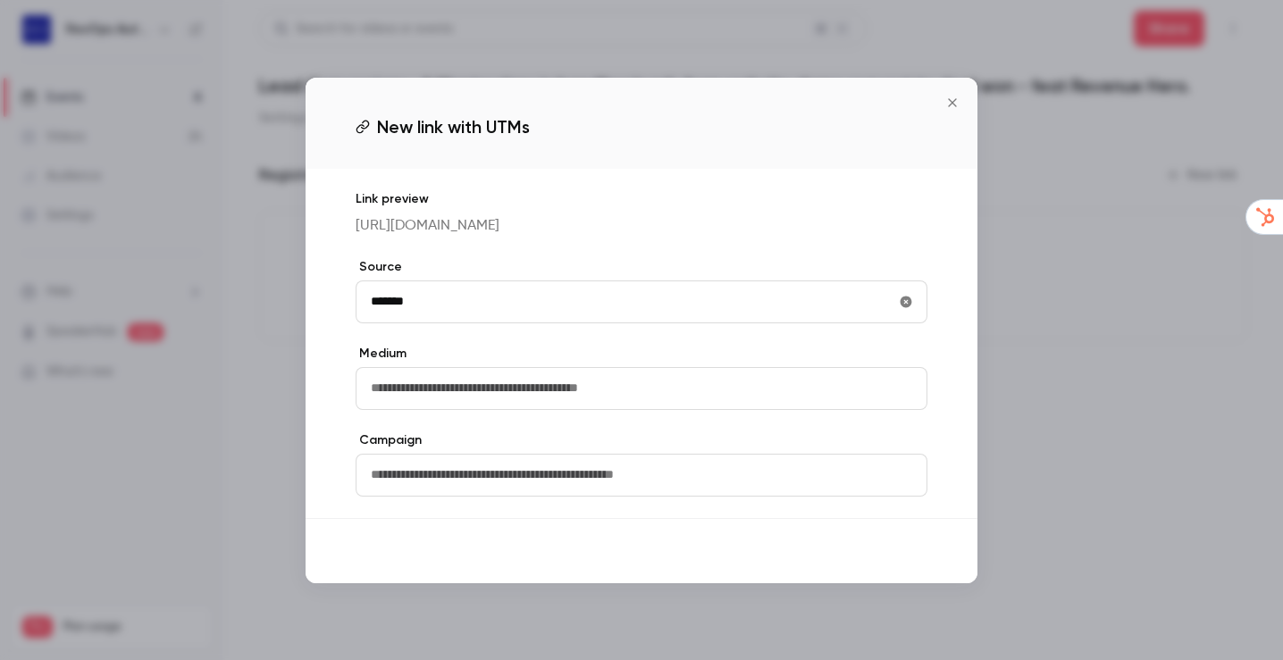
type input "*******"
click at [882, 569] on button "Save" at bounding box center [895, 552] width 64 height 36
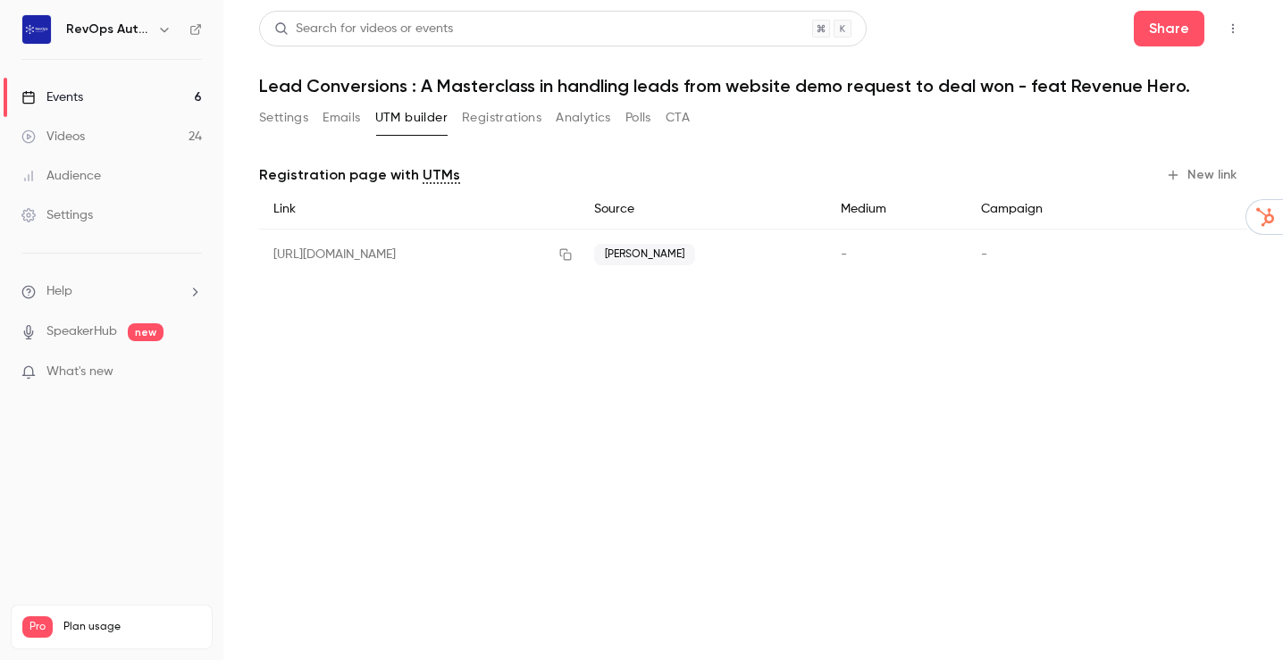
click at [1201, 176] on button "New link" at bounding box center [1203, 175] width 88 height 29
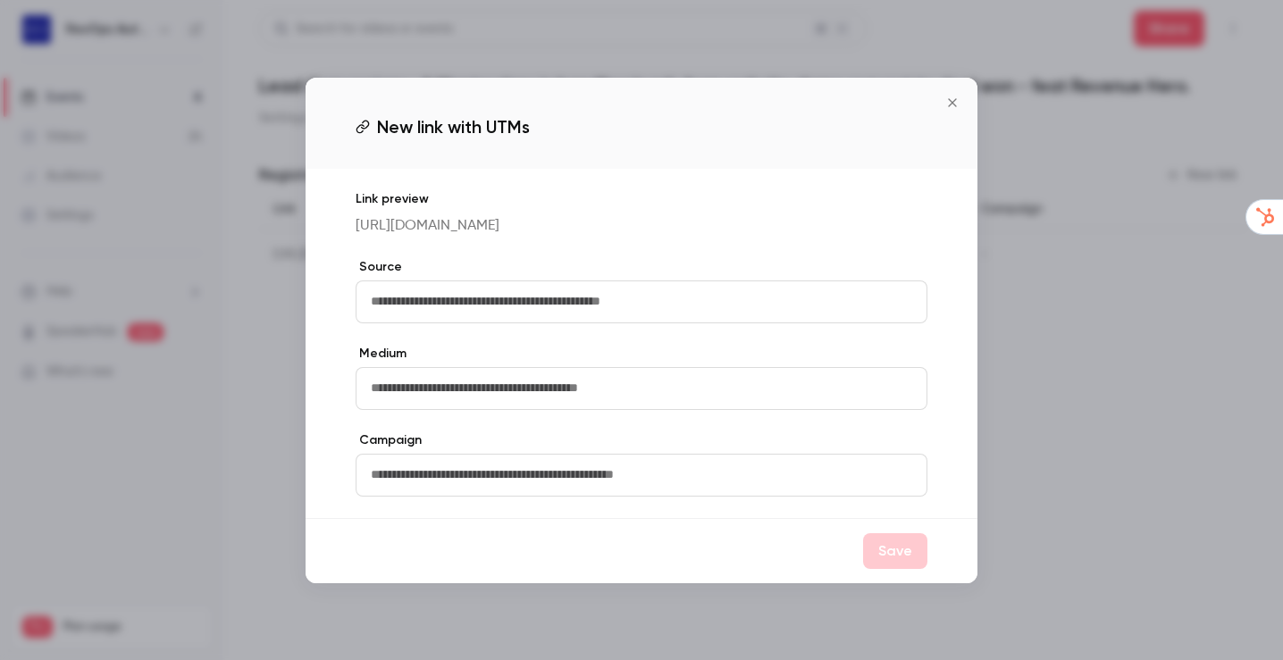
click at [610, 315] on input "text" at bounding box center [642, 302] width 572 height 43
type input "*****"
click at [904, 569] on button "Save" at bounding box center [895, 552] width 64 height 36
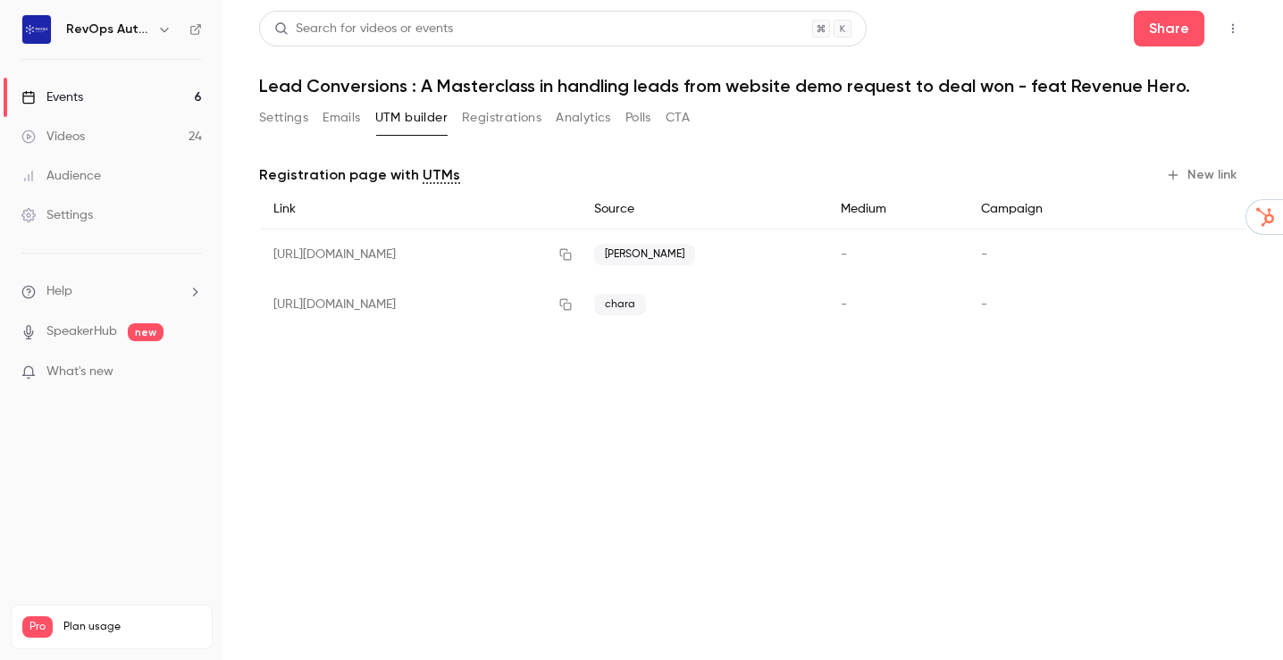
click at [1195, 167] on button "New link" at bounding box center [1203, 175] width 88 height 29
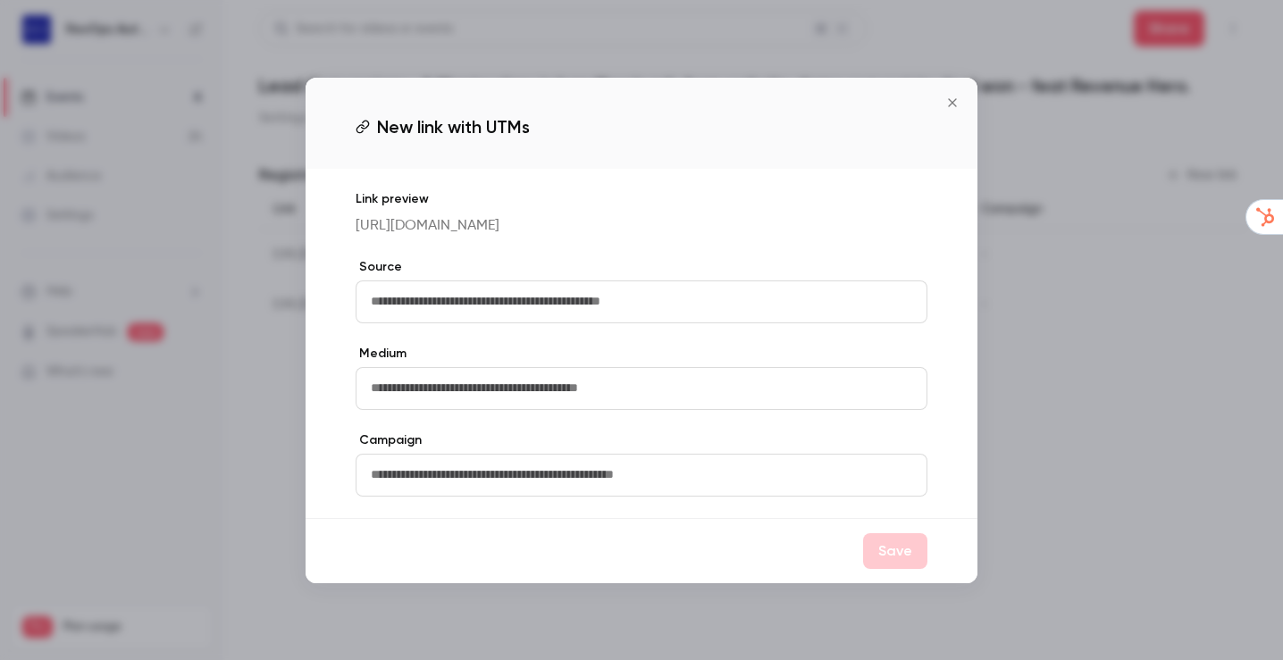
click at [810, 321] on input "text" at bounding box center [642, 302] width 572 height 43
type input "**********"
click at [906, 569] on button "Save" at bounding box center [895, 552] width 64 height 36
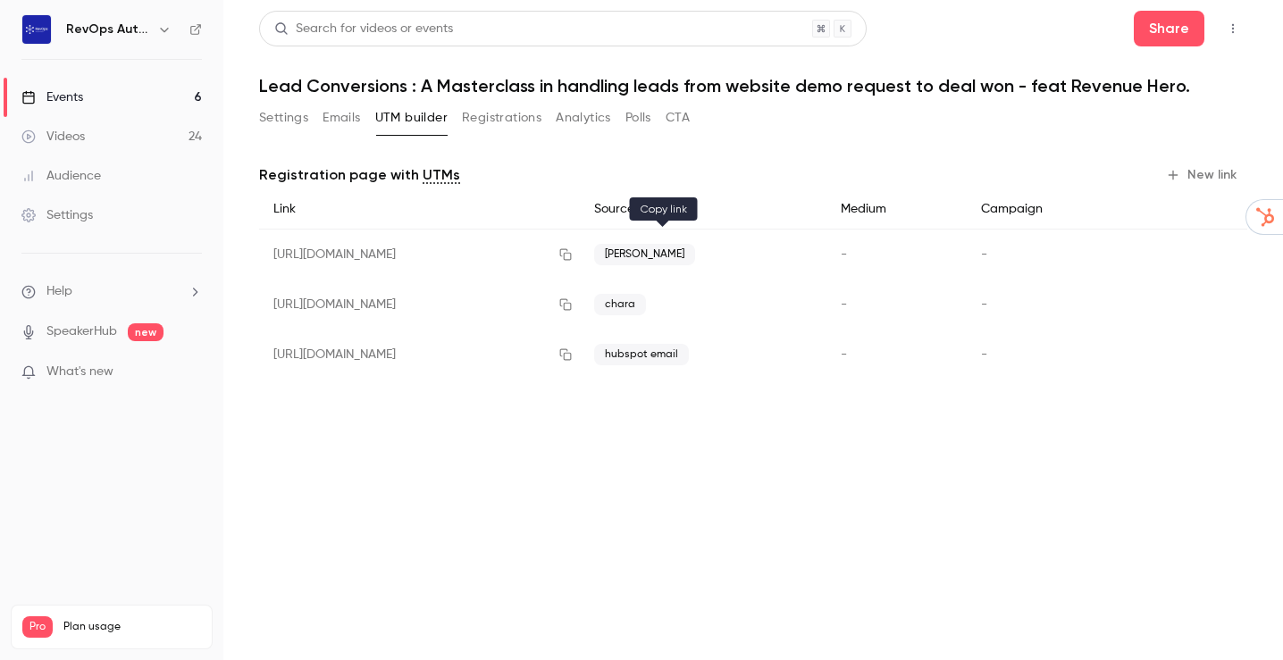
click at [573, 254] on icon "button" at bounding box center [566, 254] width 14 height 13
click at [572, 307] on icon "button" at bounding box center [566, 305] width 12 height 12
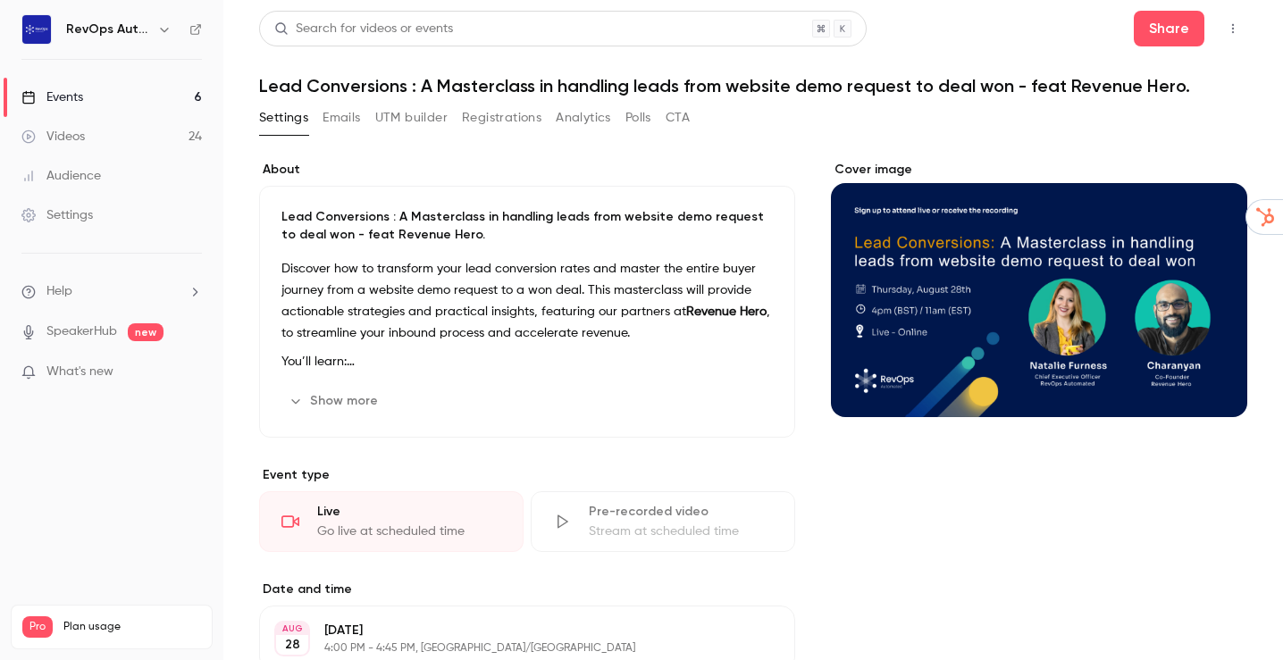
click at [1226, 27] on icon "button" at bounding box center [1233, 28] width 14 height 13
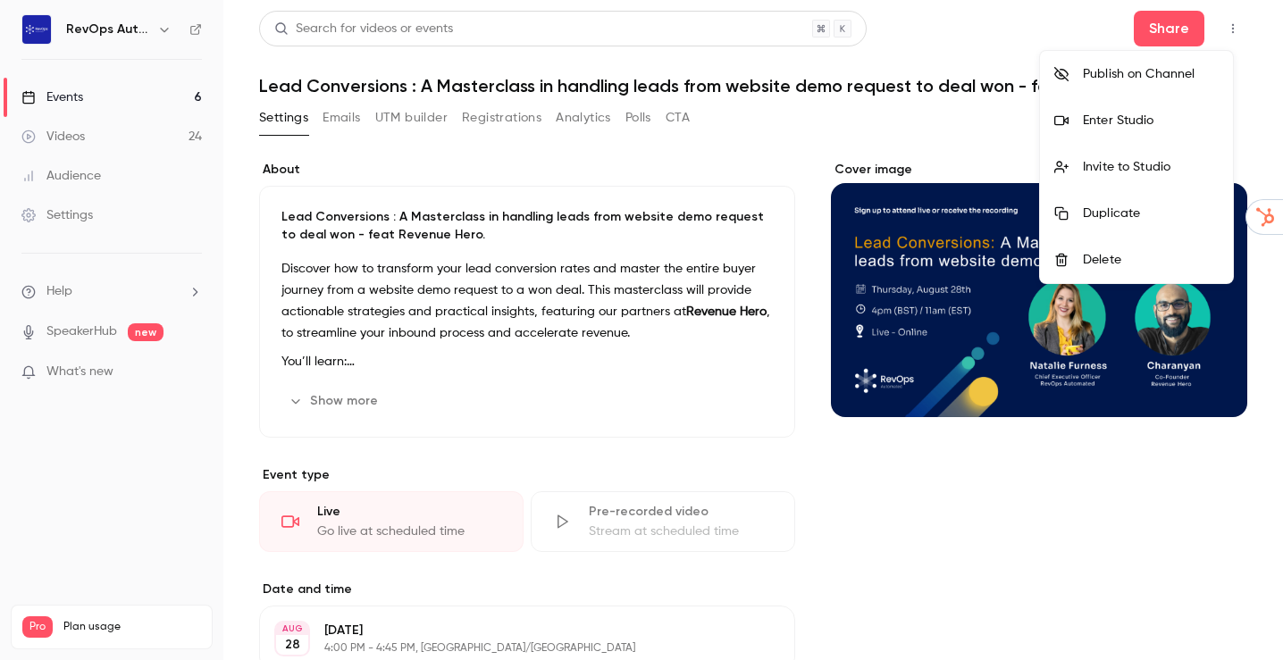
click at [1200, 63] on li "Publish on Channel" at bounding box center [1136, 74] width 193 height 46
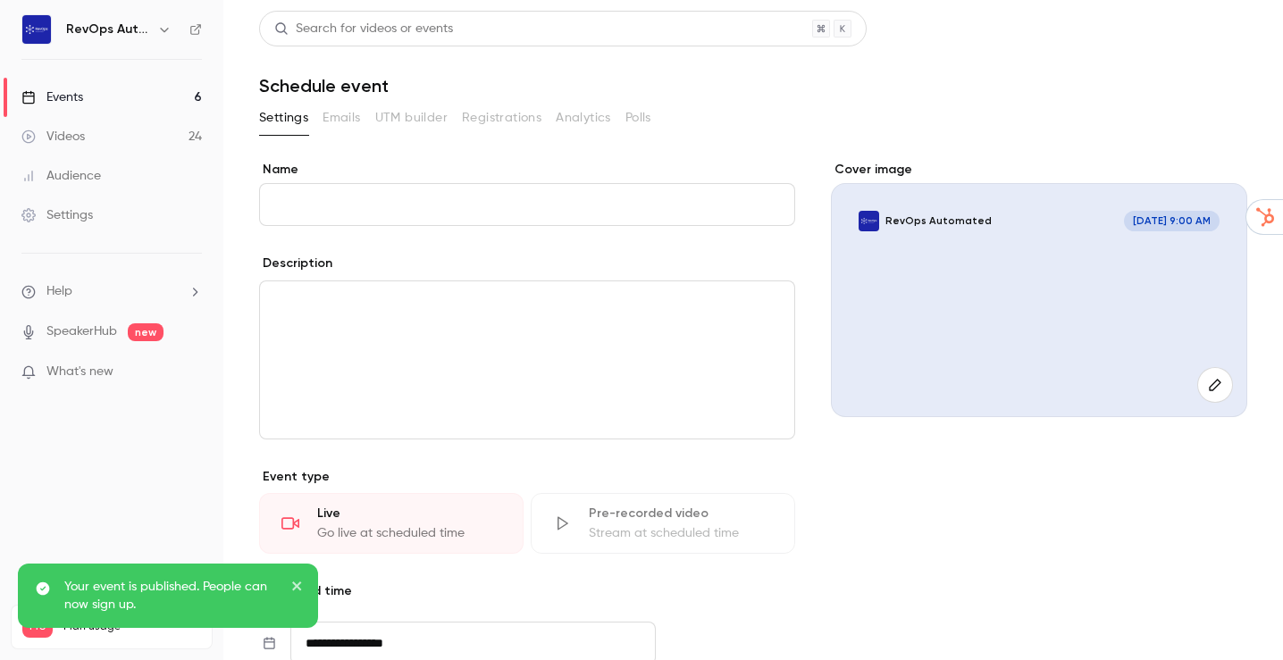
click at [130, 107] on link "Events 6" at bounding box center [111, 97] width 223 height 39
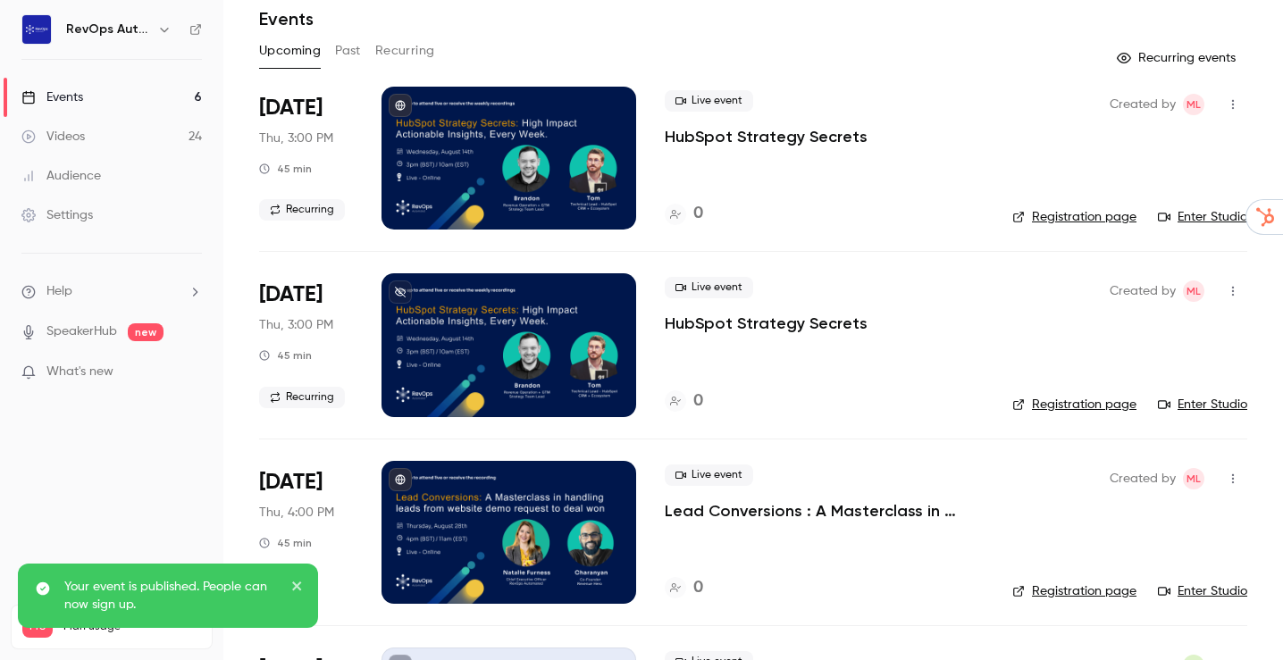
scroll to position [139, 0]
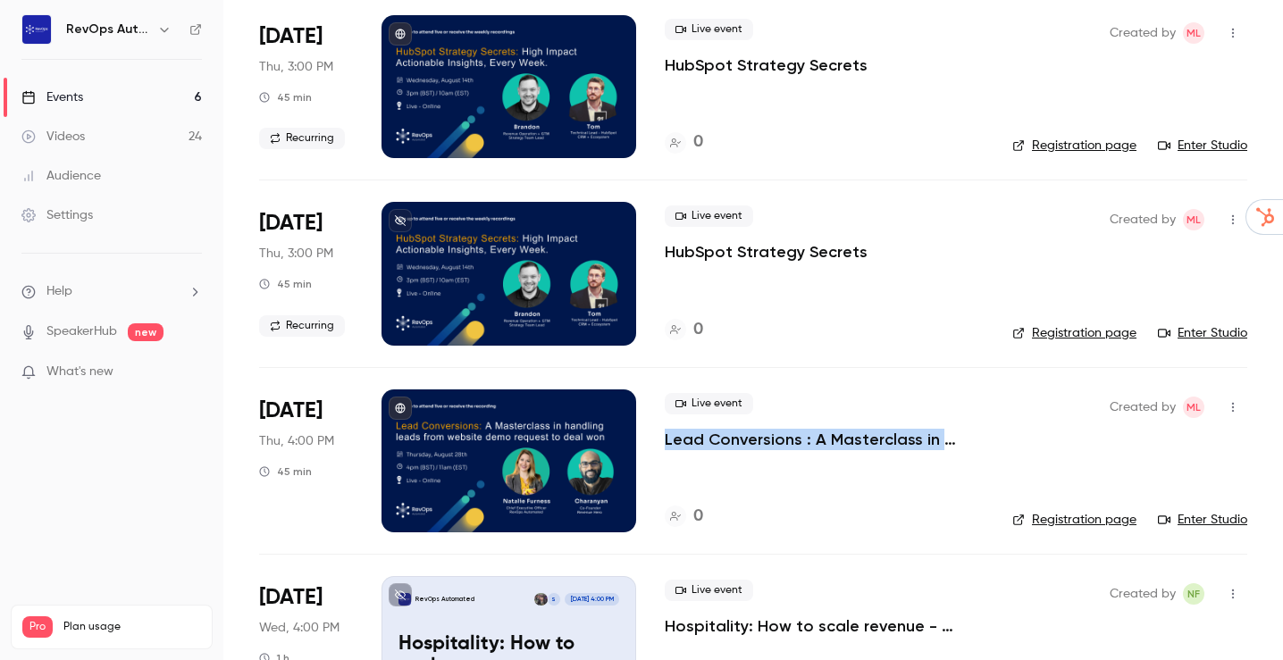
click at [794, 449] on p "Lead Conversions : A Masterclass in handling leads from website demo request to…" at bounding box center [824, 439] width 319 height 21
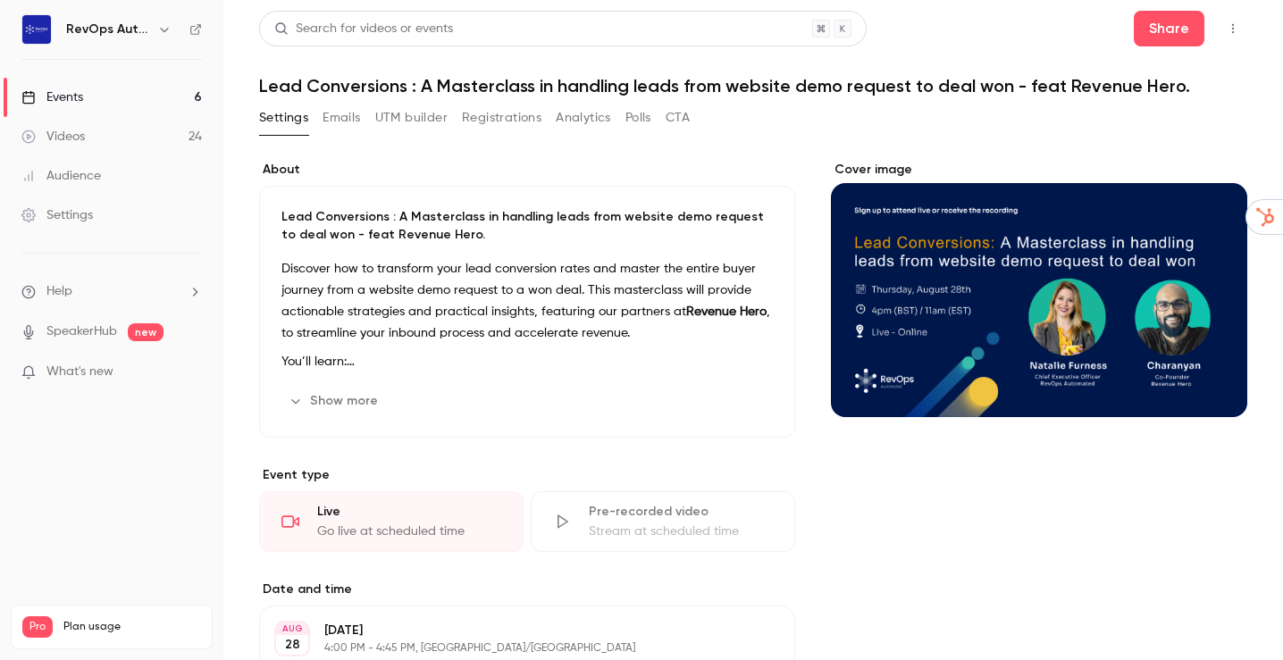
click at [425, 119] on button "UTM builder" at bounding box center [411, 118] width 72 height 29
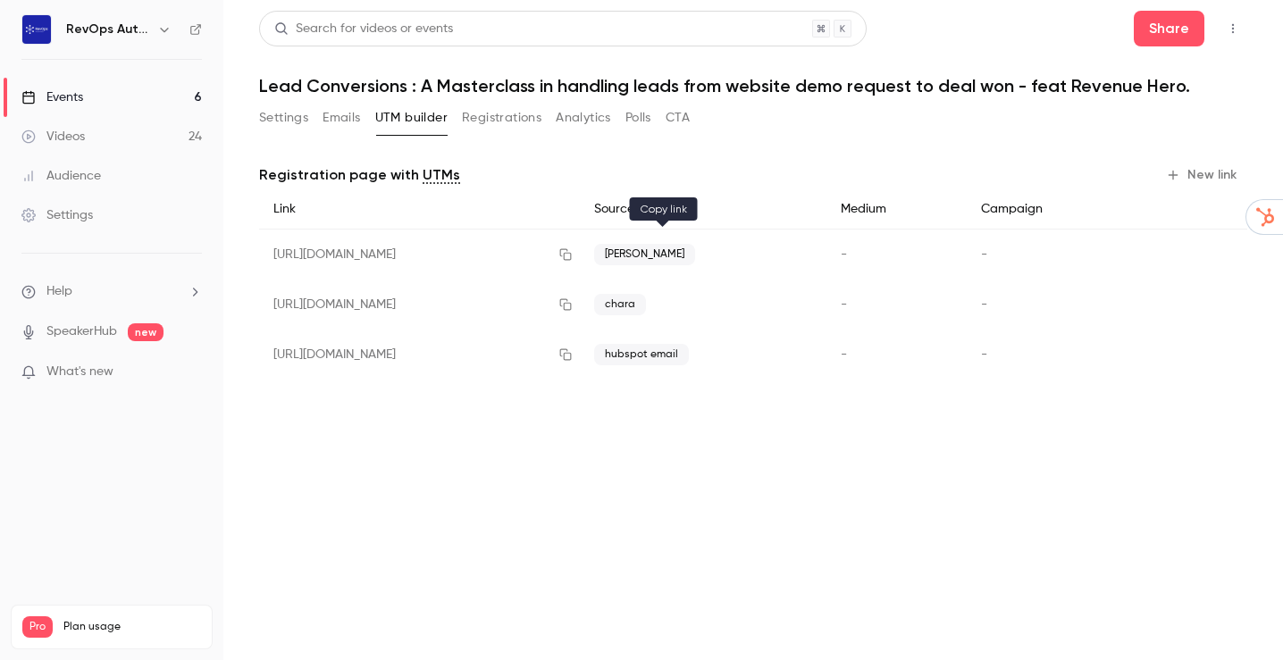
click at [573, 249] on icon "button" at bounding box center [566, 254] width 14 height 13
click at [102, 94] on link "Events 6" at bounding box center [111, 97] width 223 height 39
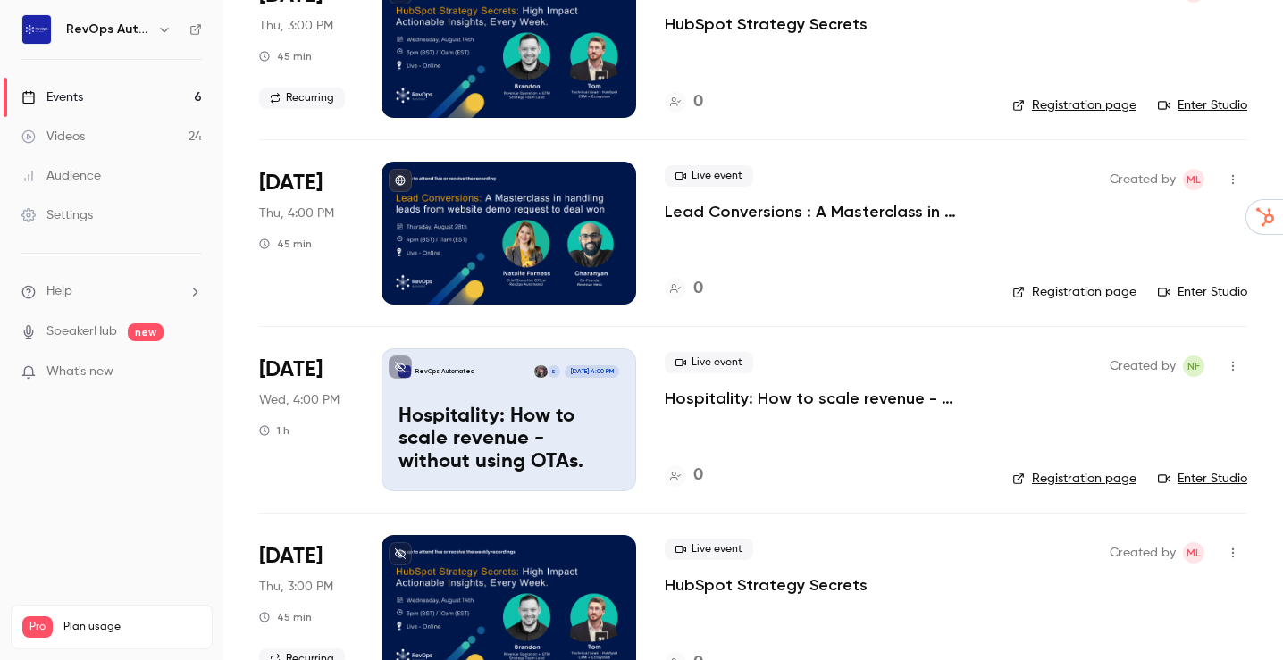
scroll to position [489, 0]
